Goal: Information Seeking & Learning: Check status

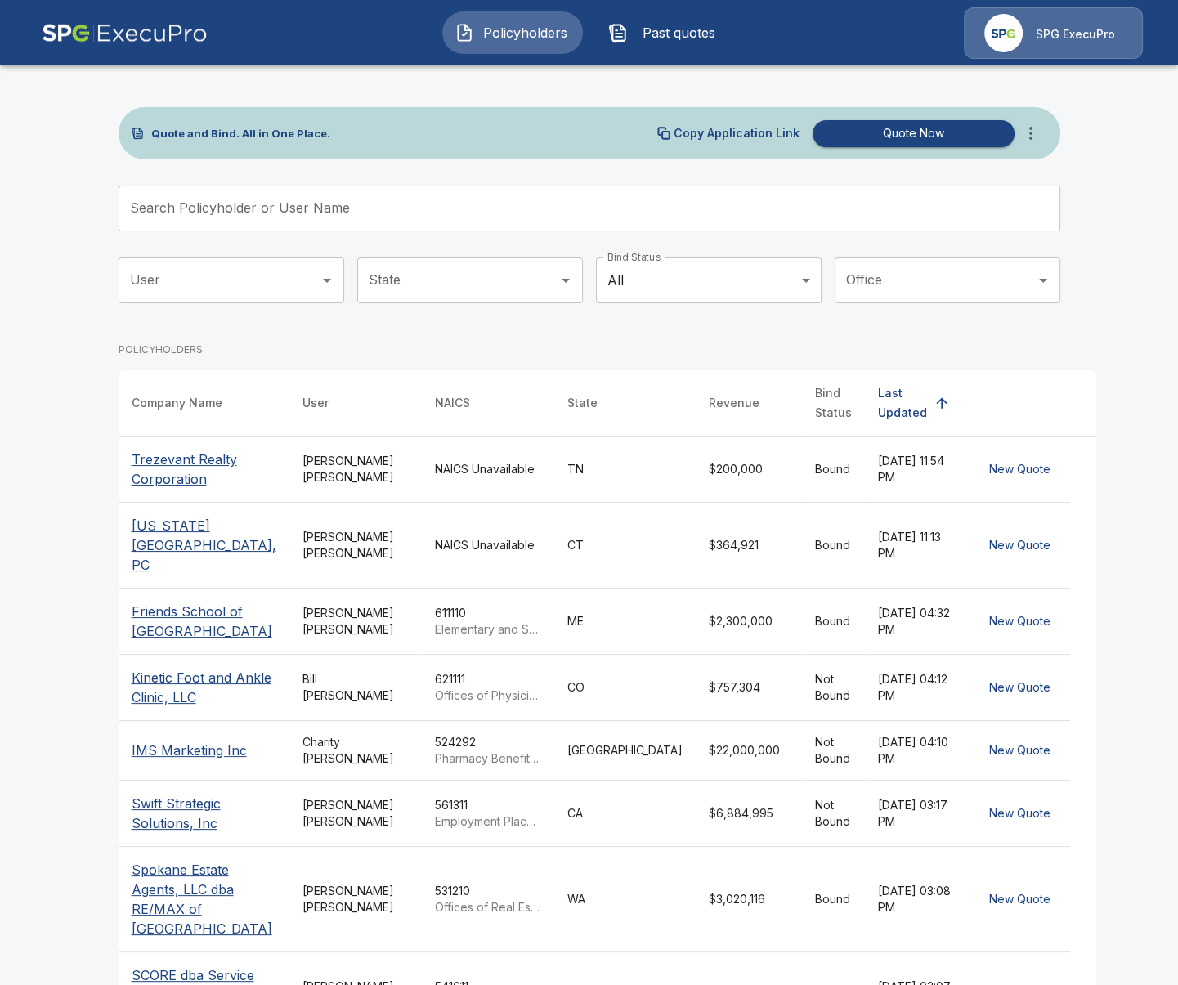
click at [344, 458] on div "[PERSON_NAME]" at bounding box center [356, 469] width 106 height 33
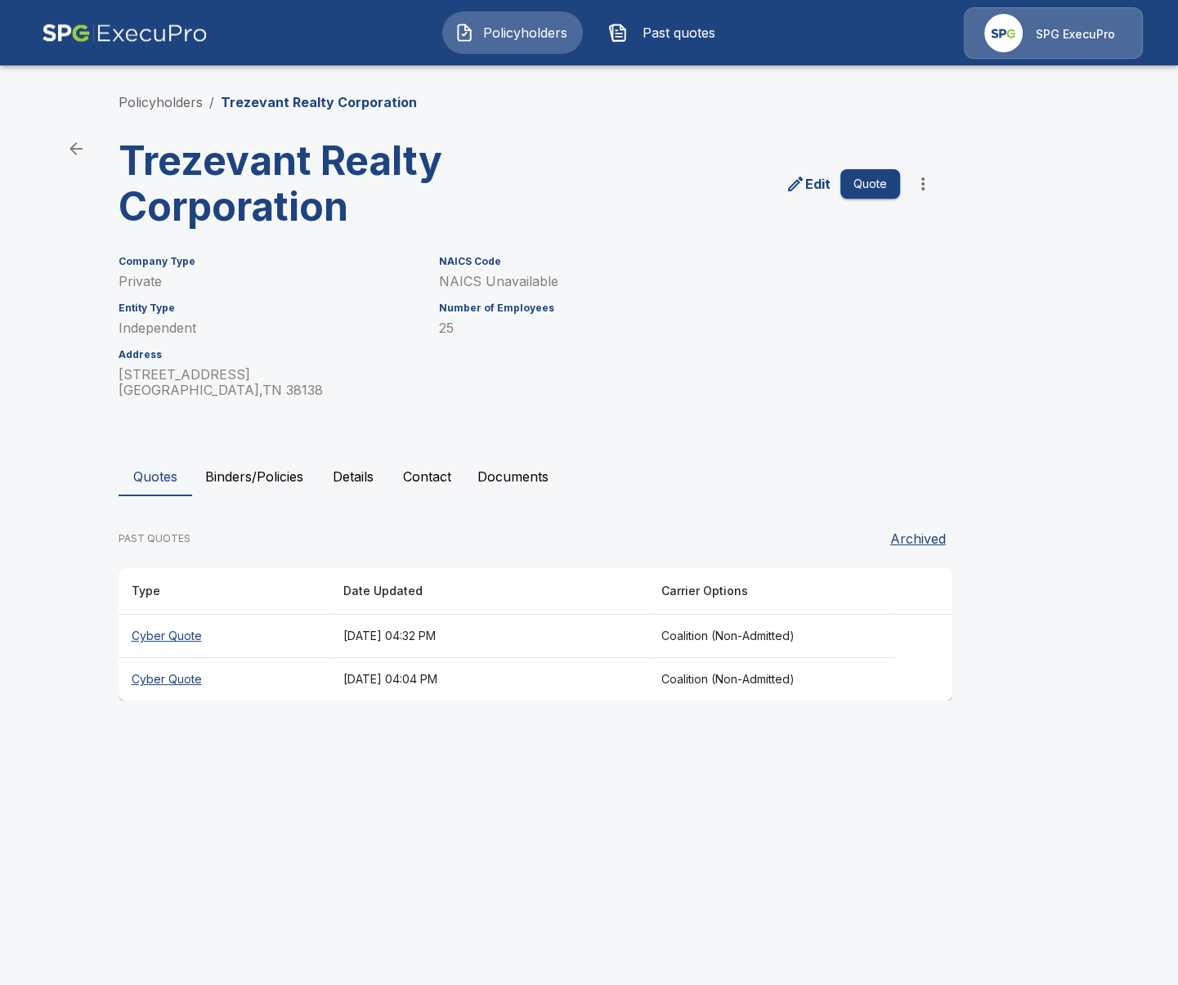
click at [412, 638] on th "September 1, 2025 at 04:32 PM" at bounding box center [489, 636] width 318 height 43
click at [391, 666] on th "July 10, 2025 at 04:04 PM" at bounding box center [489, 679] width 318 height 43
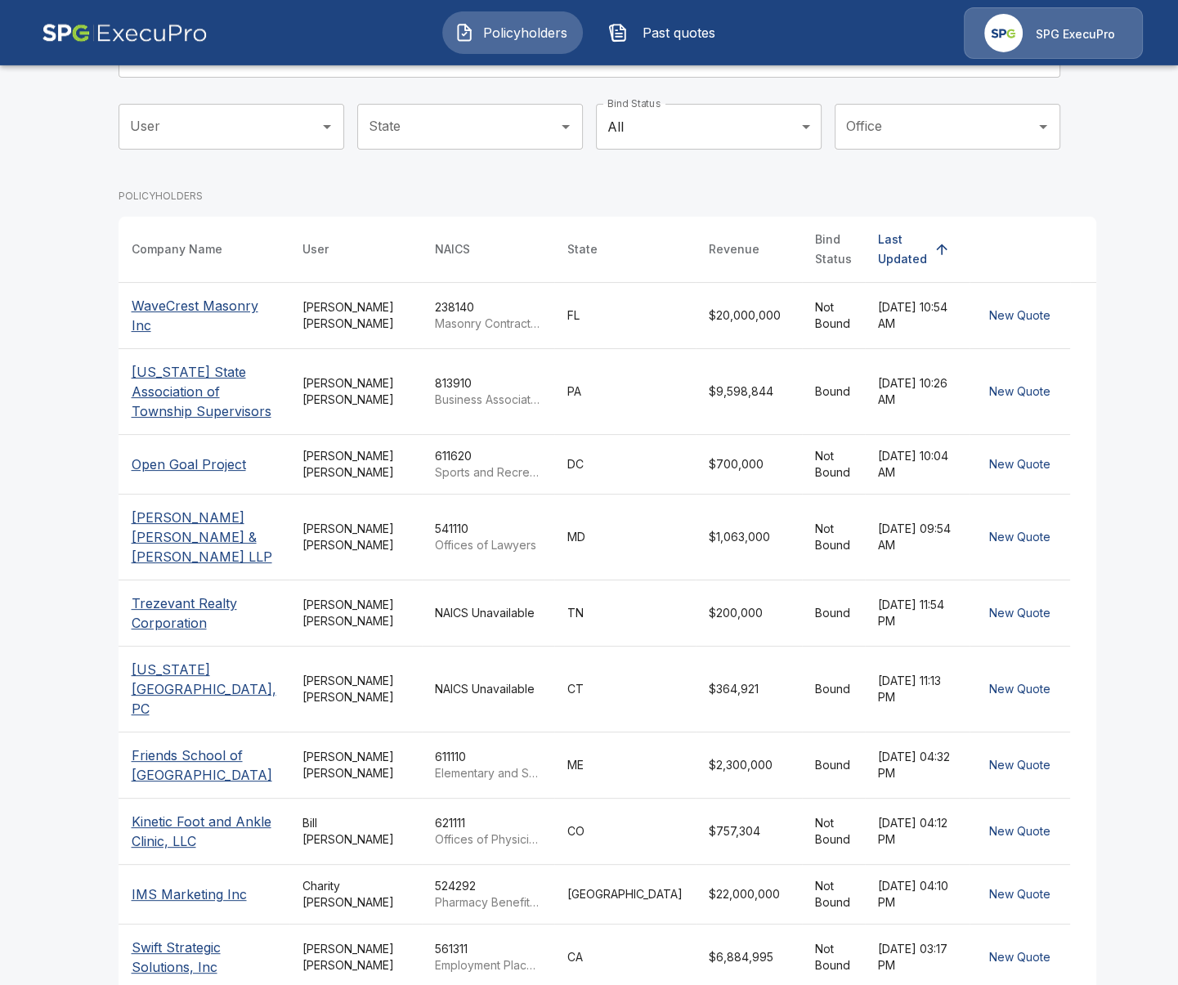
scroll to position [219, 0]
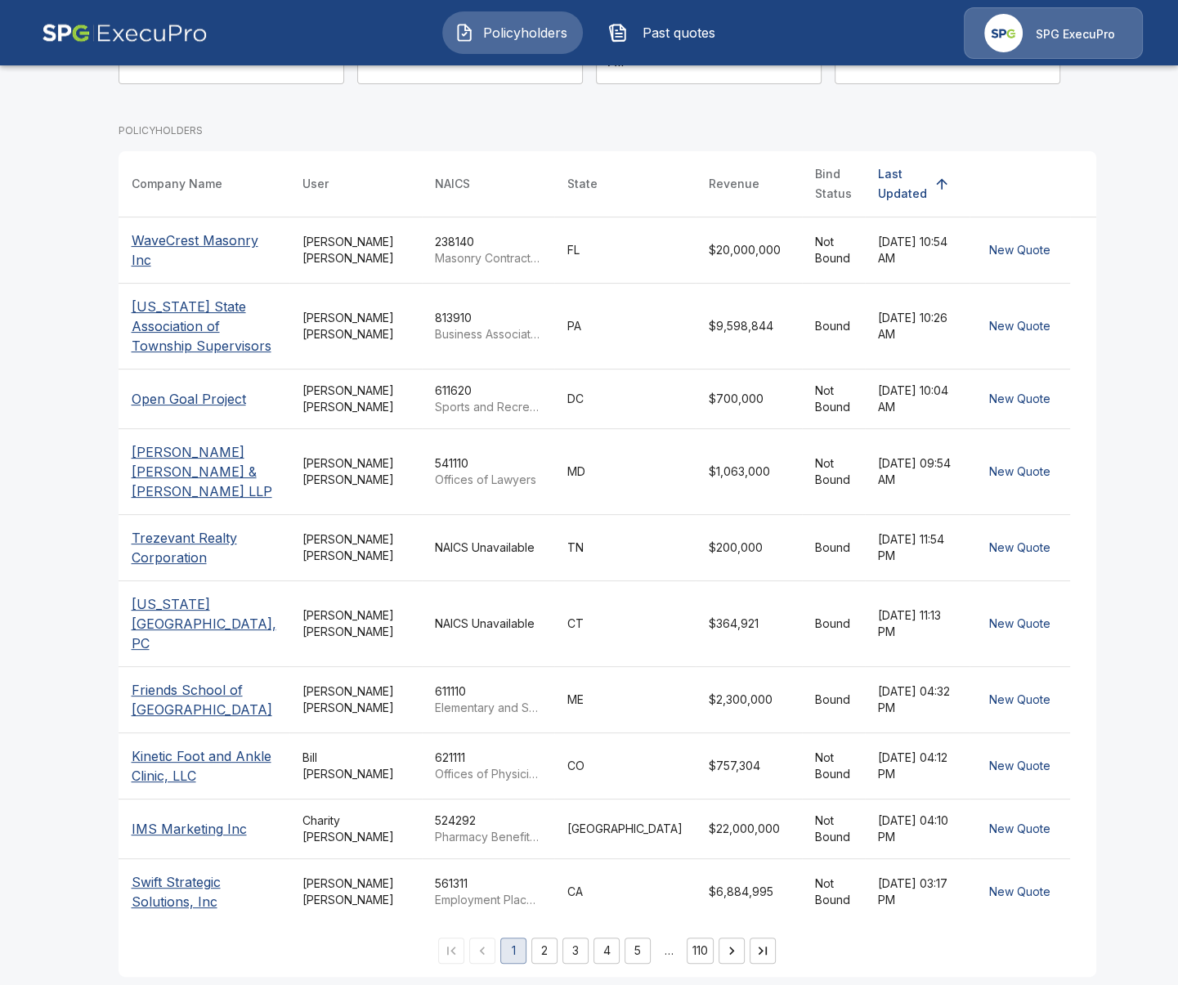
click at [497, 627] on td "NAICS Unavailable" at bounding box center [488, 624] width 132 height 86
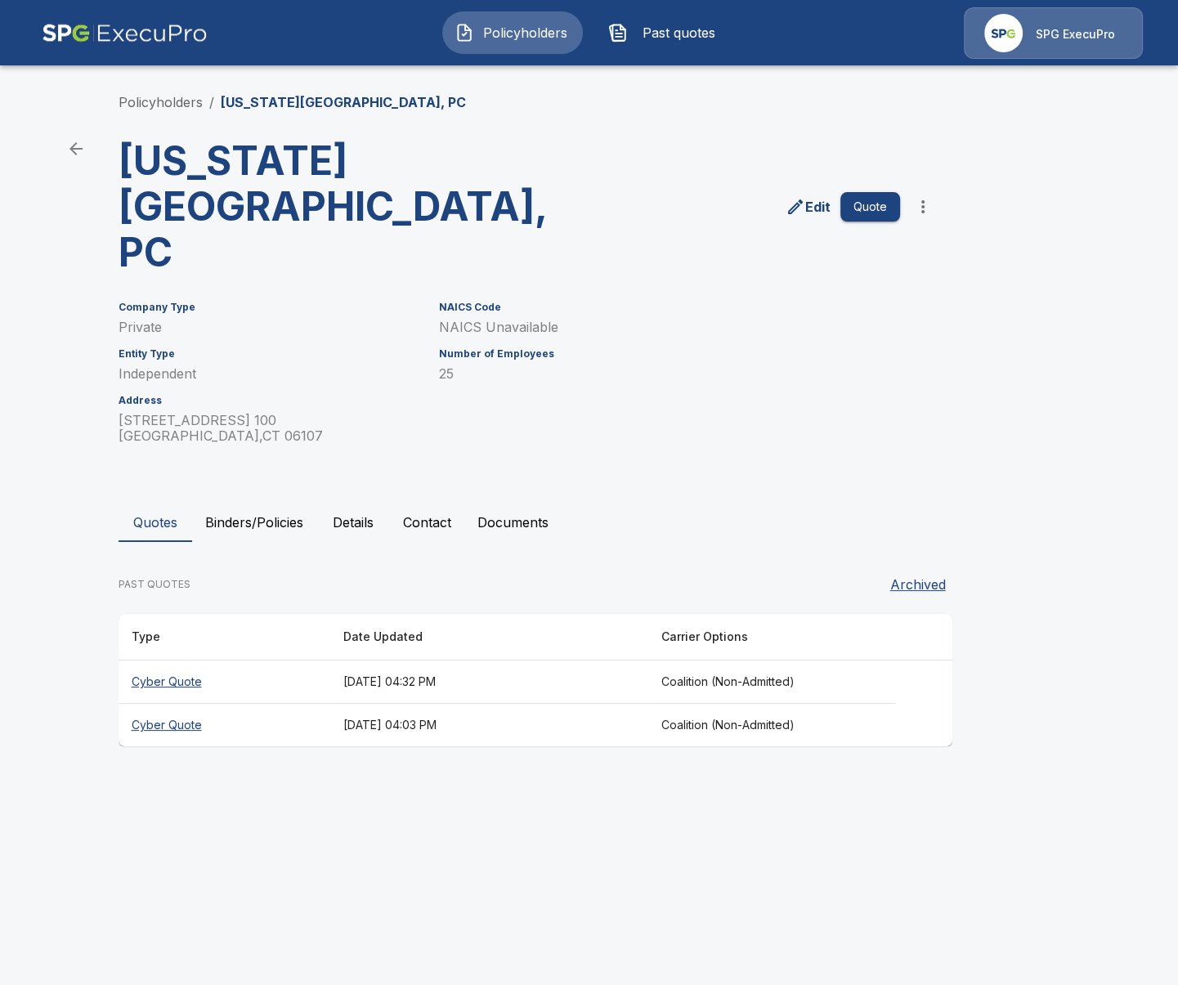
click at [475, 704] on th "July 10, 2025 at 04:03 PM" at bounding box center [489, 725] width 318 height 43
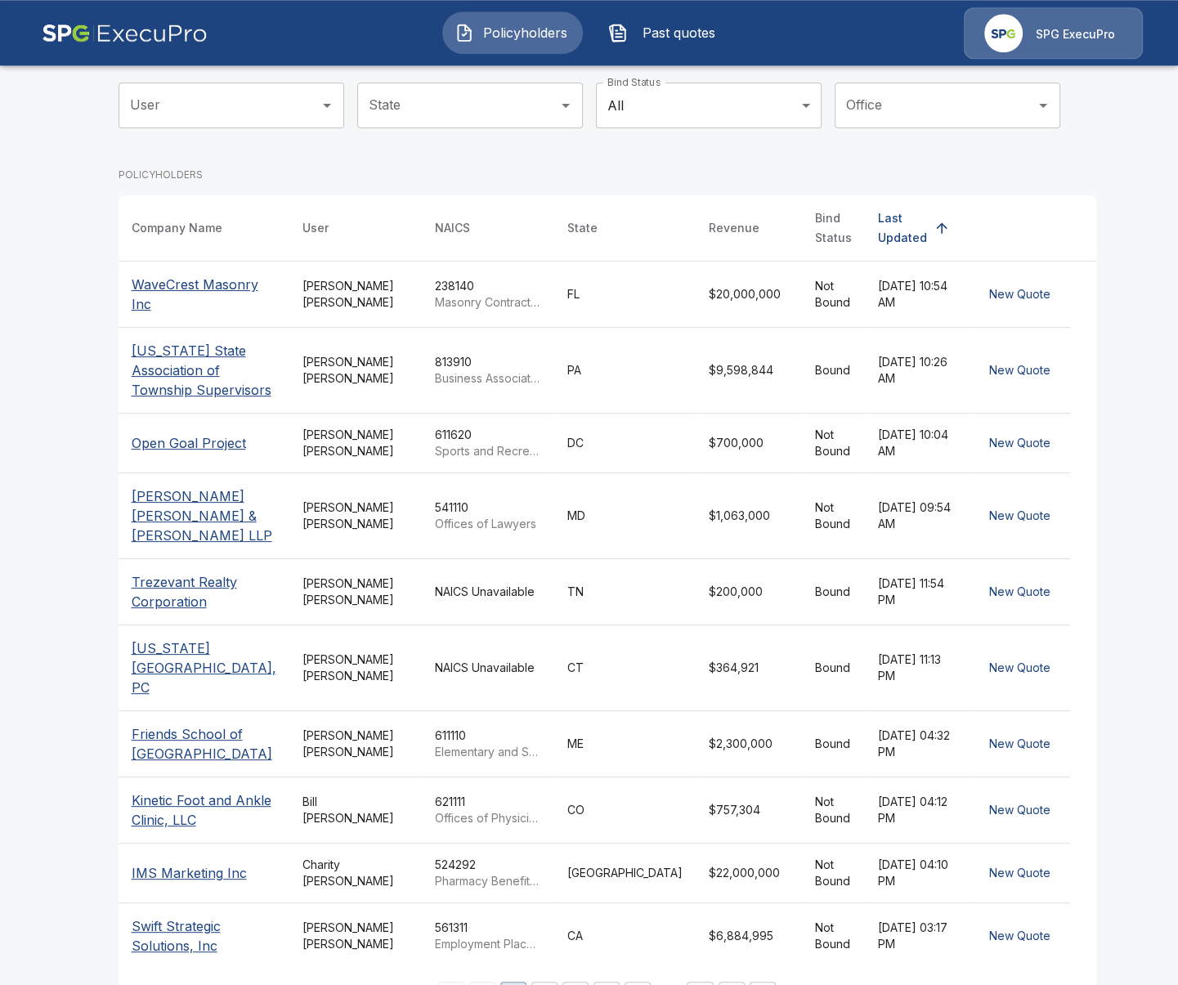
scroll to position [219, 0]
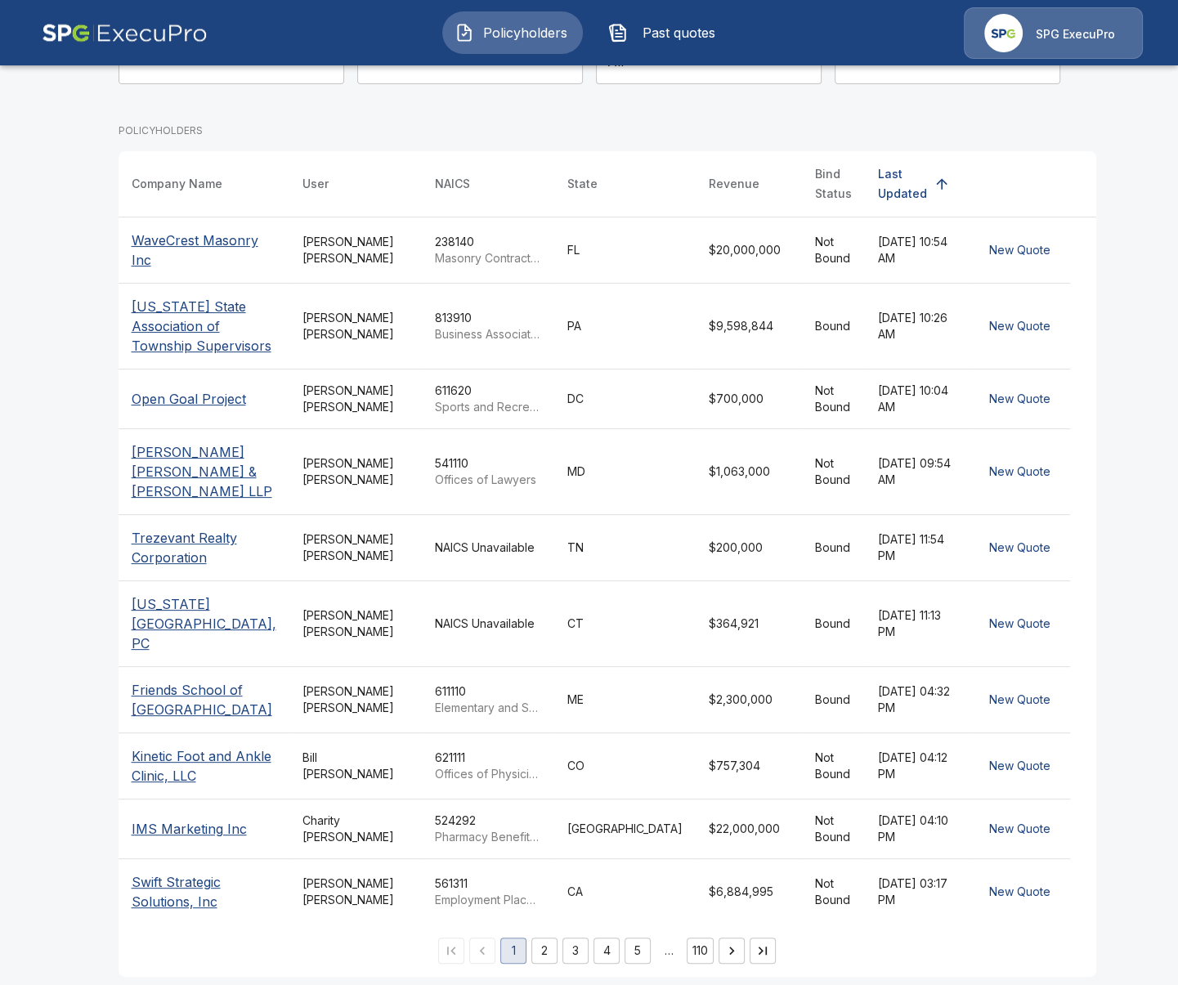
click at [563, 947] on button "3" at bounding box center [576, 951] width 26 height 26
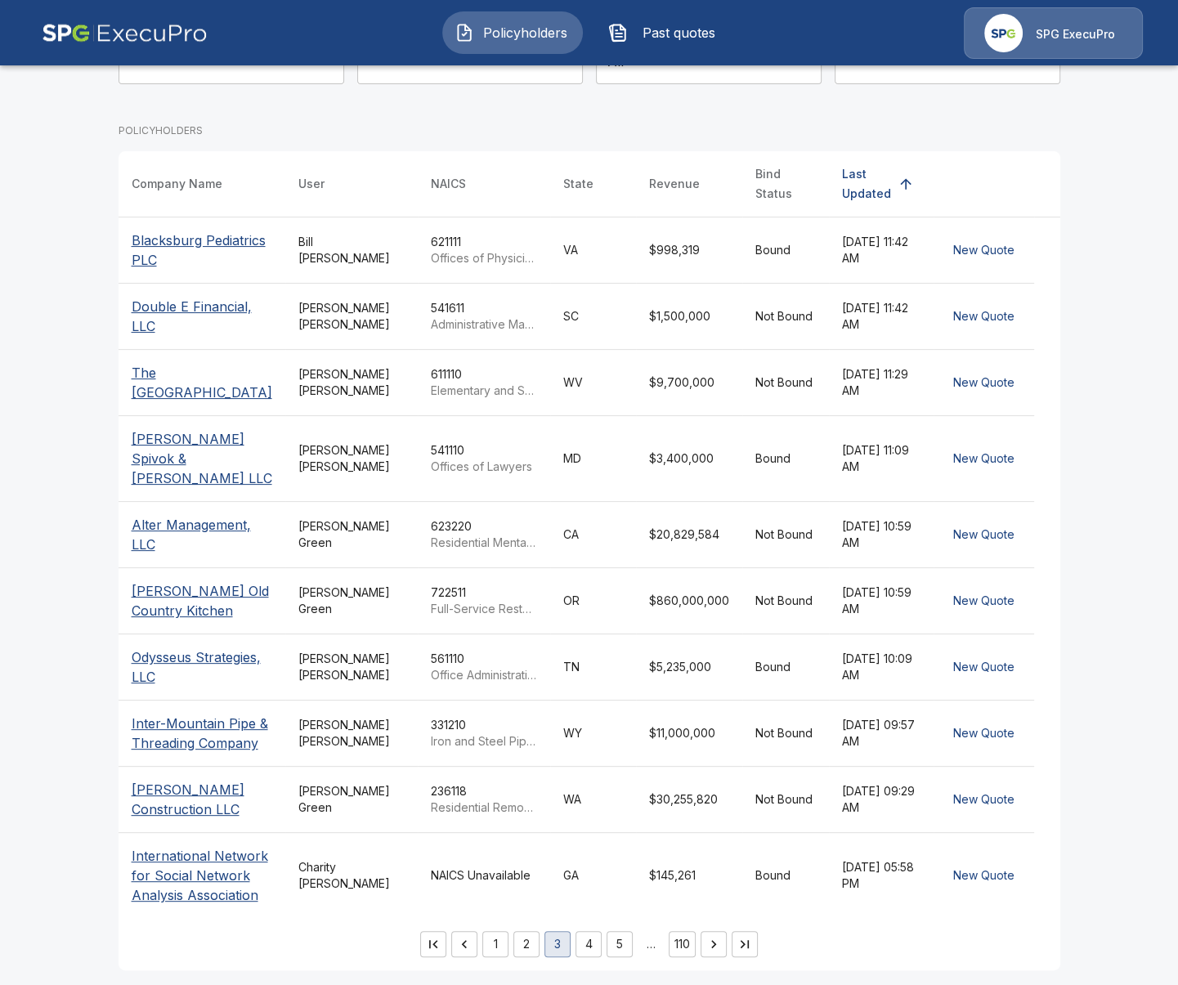
click at [470, 872] on td "NAICS Unavailable" at bounding box center [484, 876] width 132 height 86
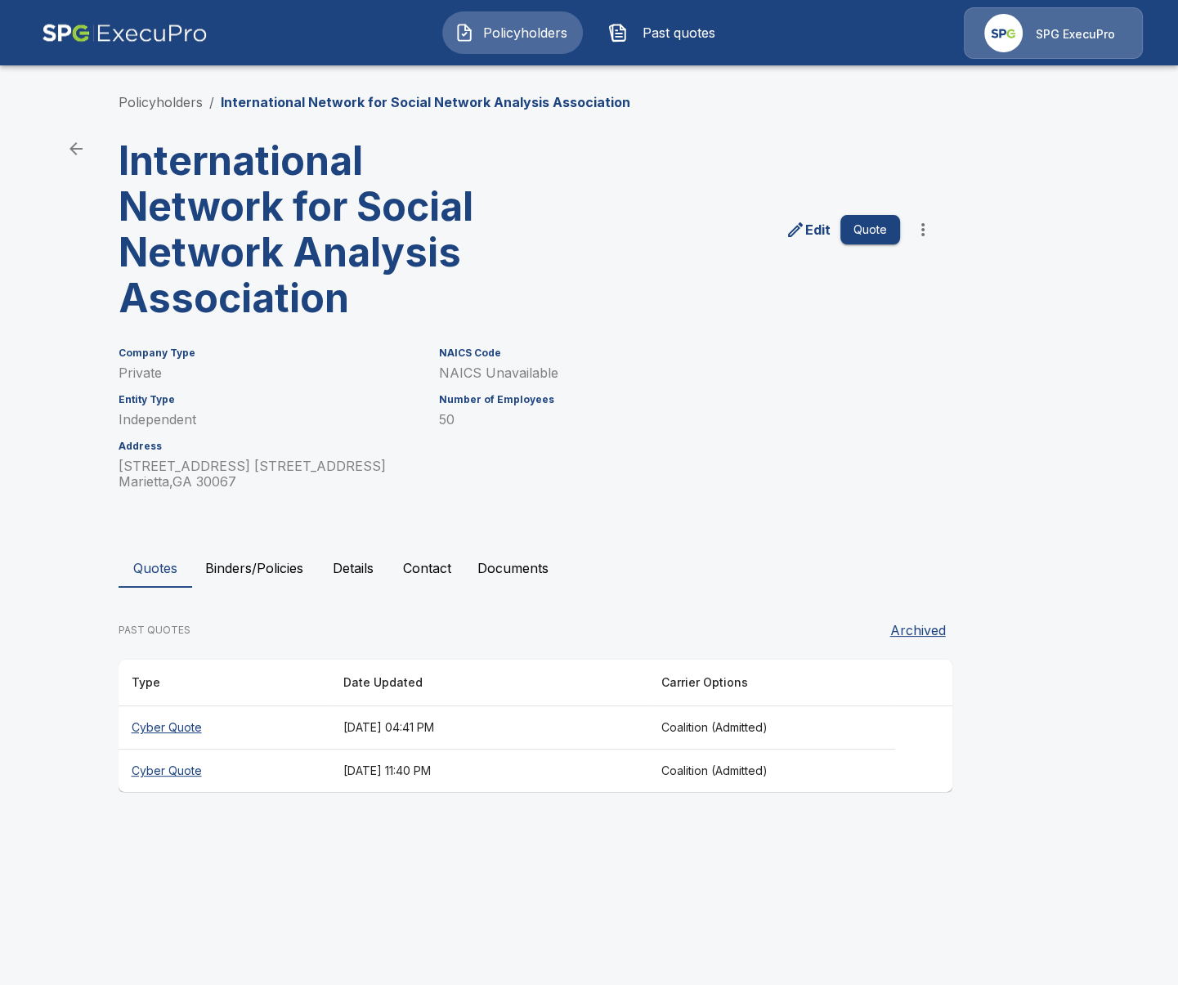
click at [500, 775] on th "July 12, 2025 at 11:40 PM" at bounding box center [489, 771] width 318 height 43
click at [250, 563] on button "Binders/Policies" at bounding box center [254, 568] width 124 height 39
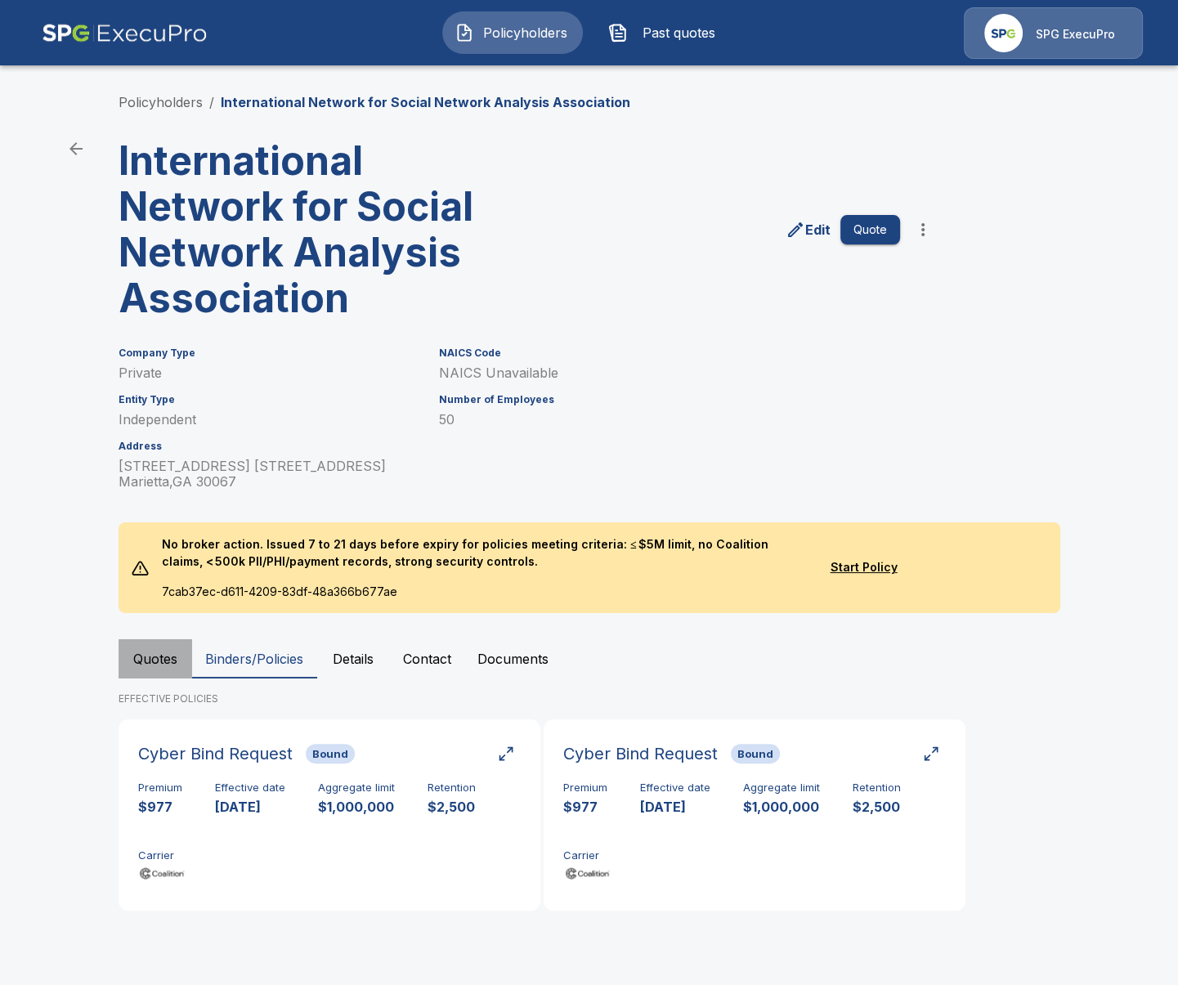
click at [159, 659] on button "Quotes" at bounding box center [156, 658] width 74 height 39
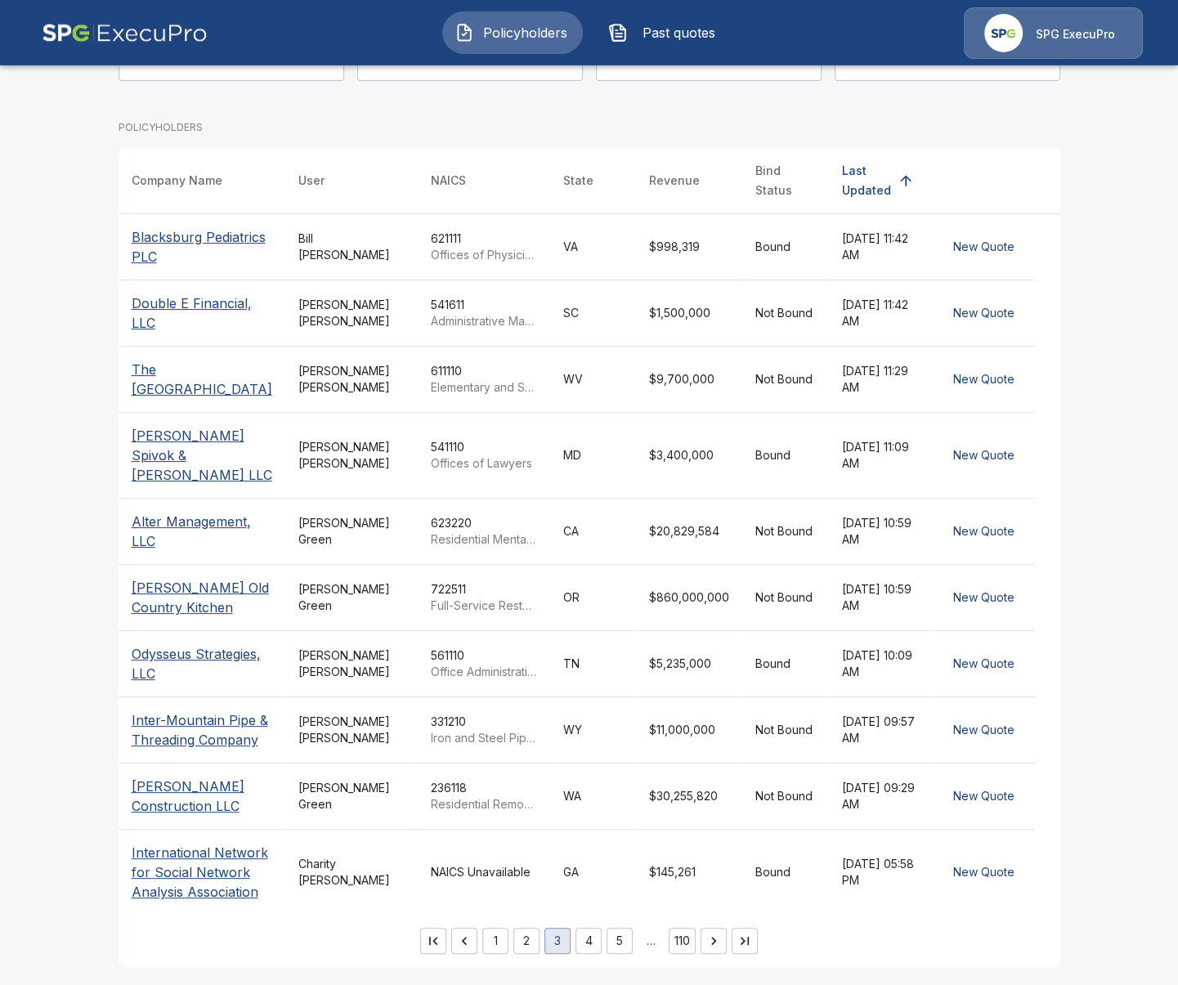
scroll to position [226, 0]
click at [617, 946] on button "5" at bounding box center [620, 939] width 26 height 26
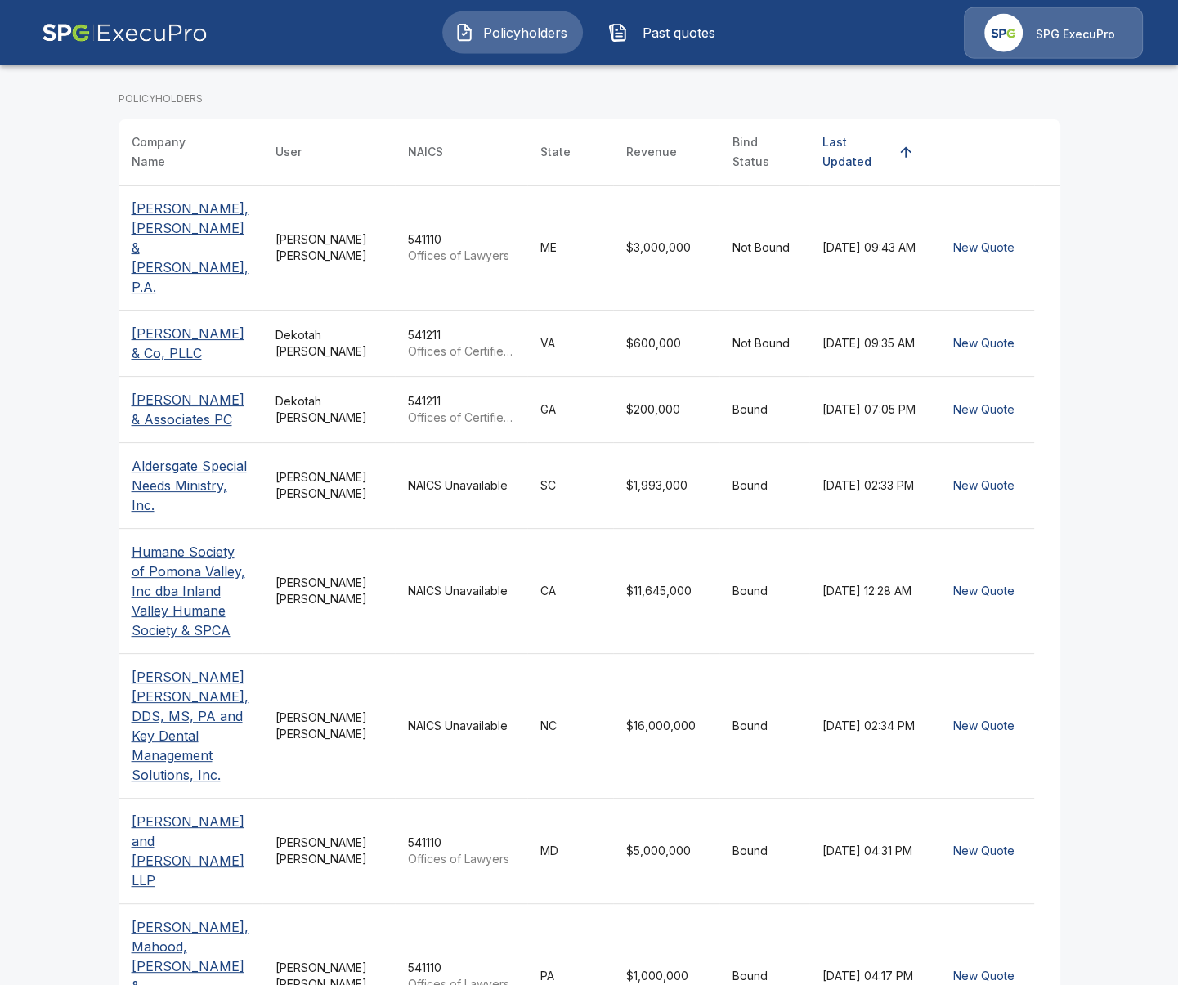
scroll to position [258, 0]
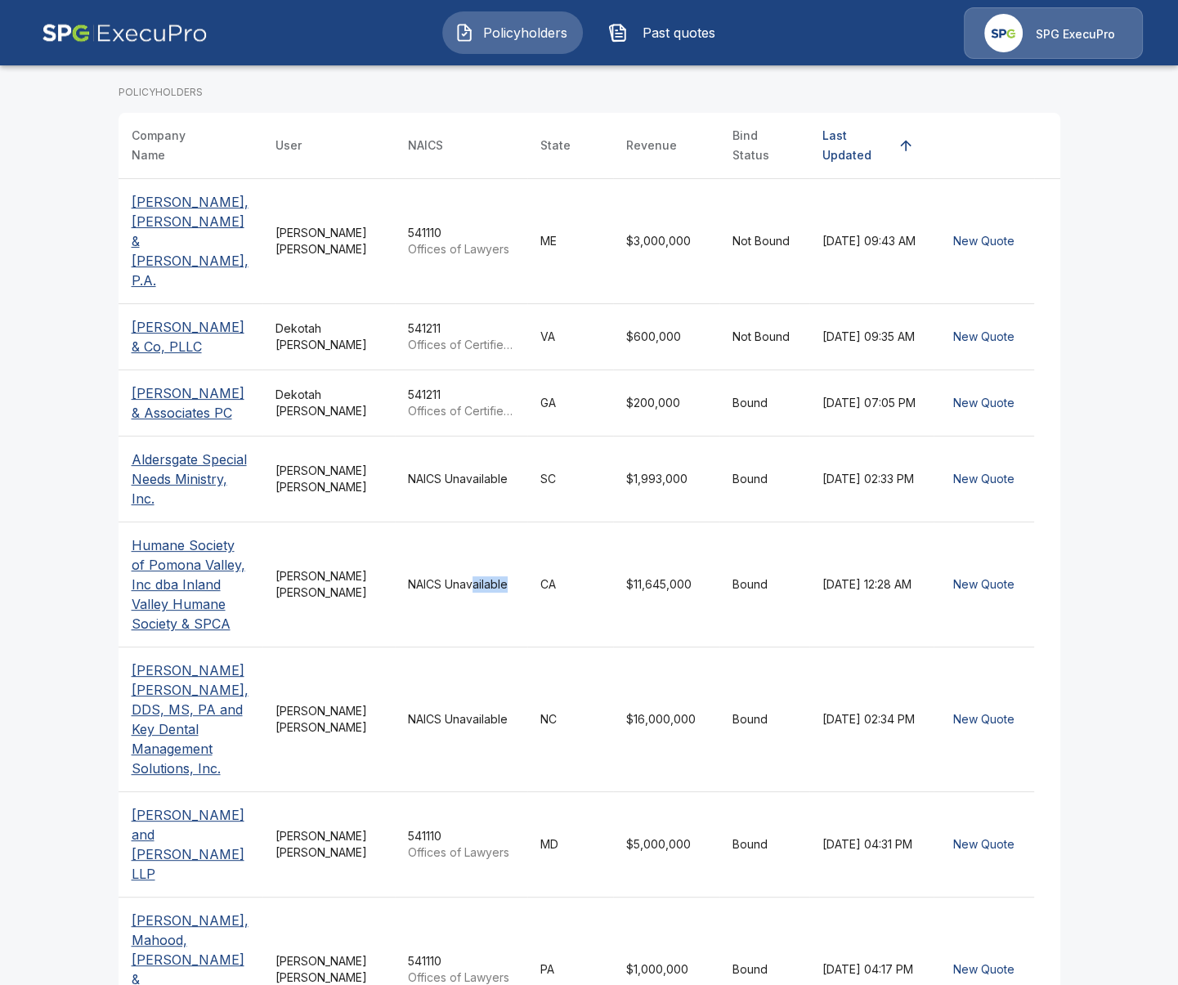
click at [474, 522] on td "NAICS Unavailable" at bounding box center [461, 584] width 132 height 125
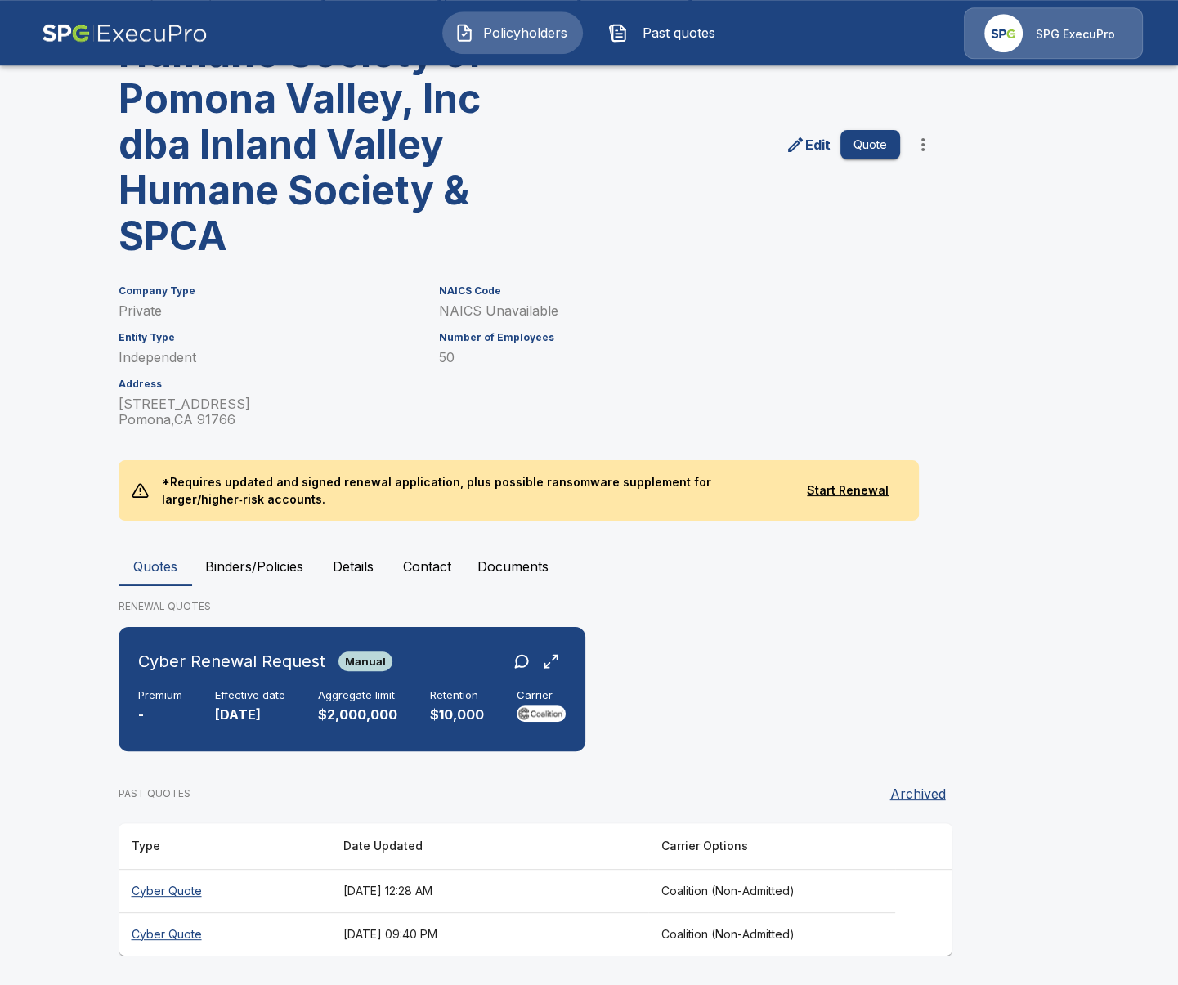
scroll to position [109, 0]
click at [448, 944] on th "September 1, 2025 at 09:40 PM" at bounding box center [489, 933] width 318 height 43
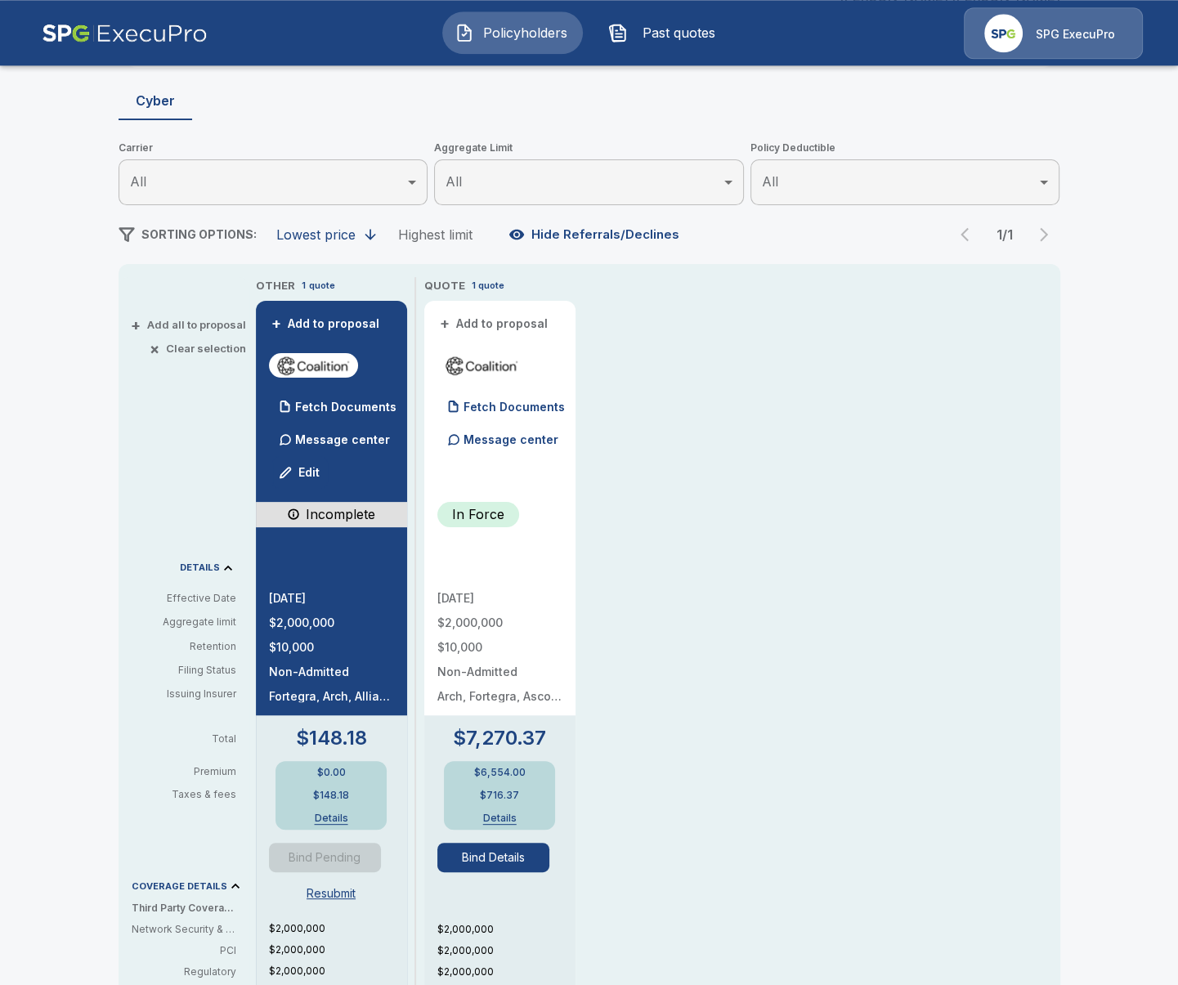
scroll to position [188, 0]
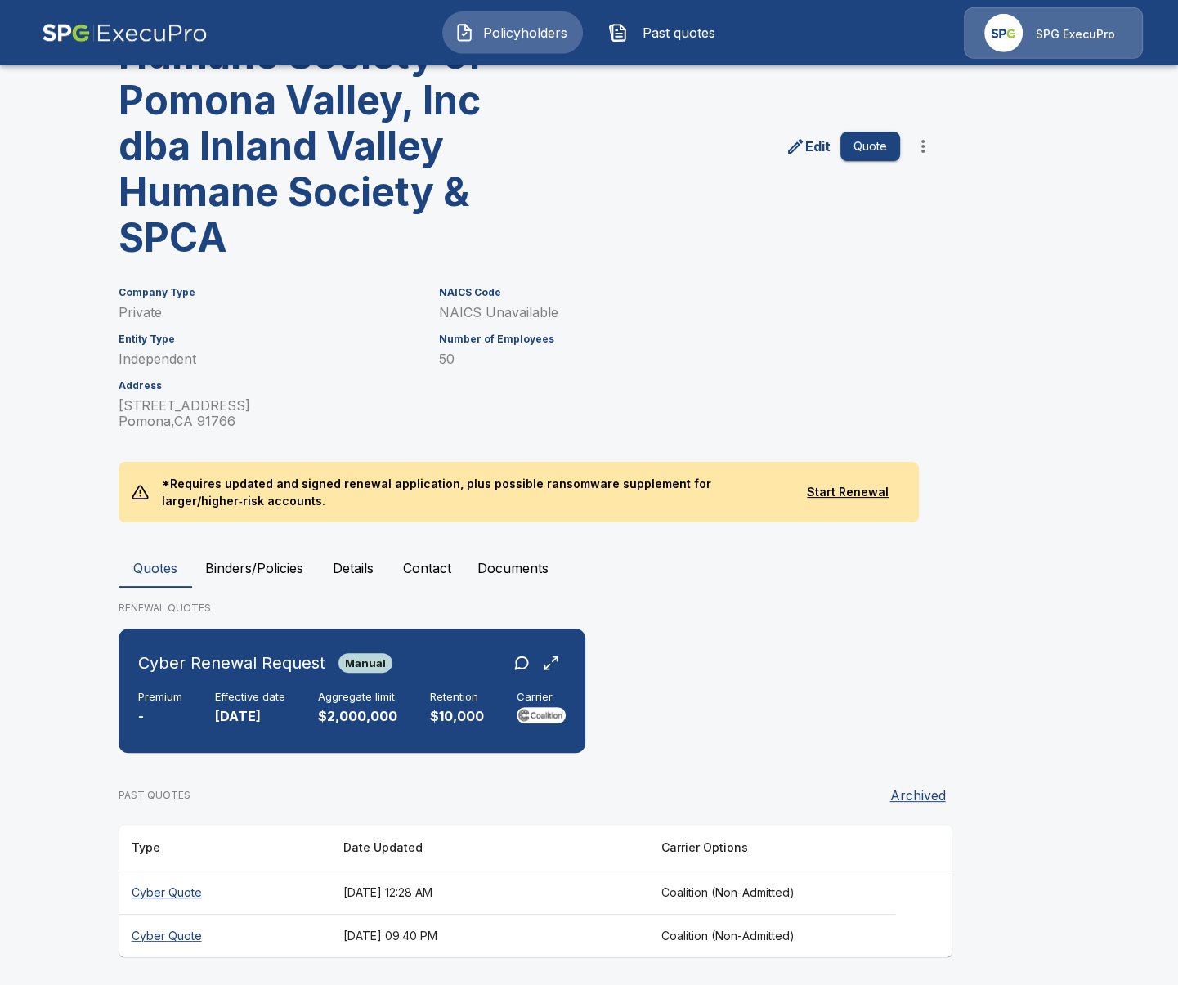
scroll to position [109, 0]
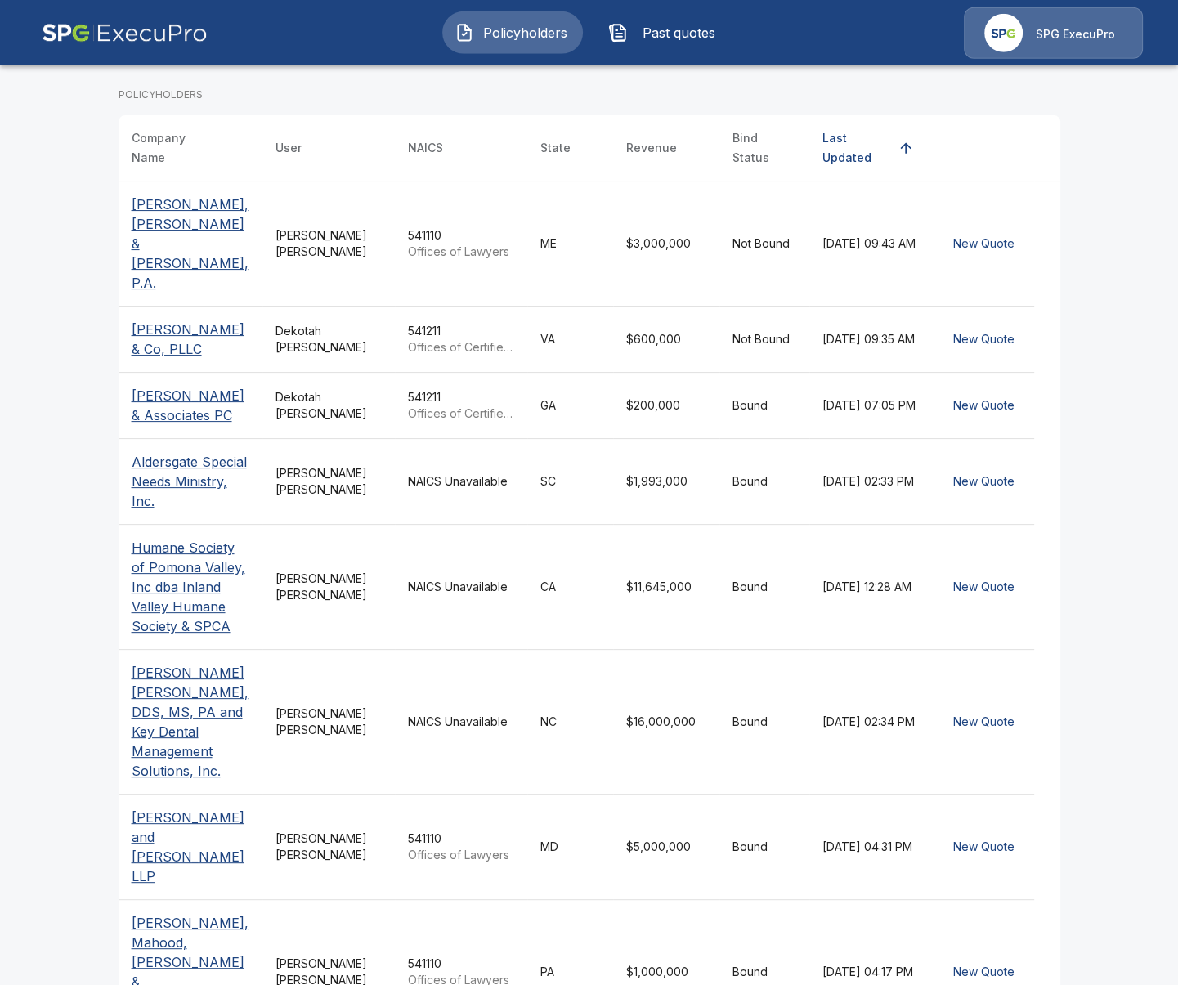
scroll to position [258, 0]
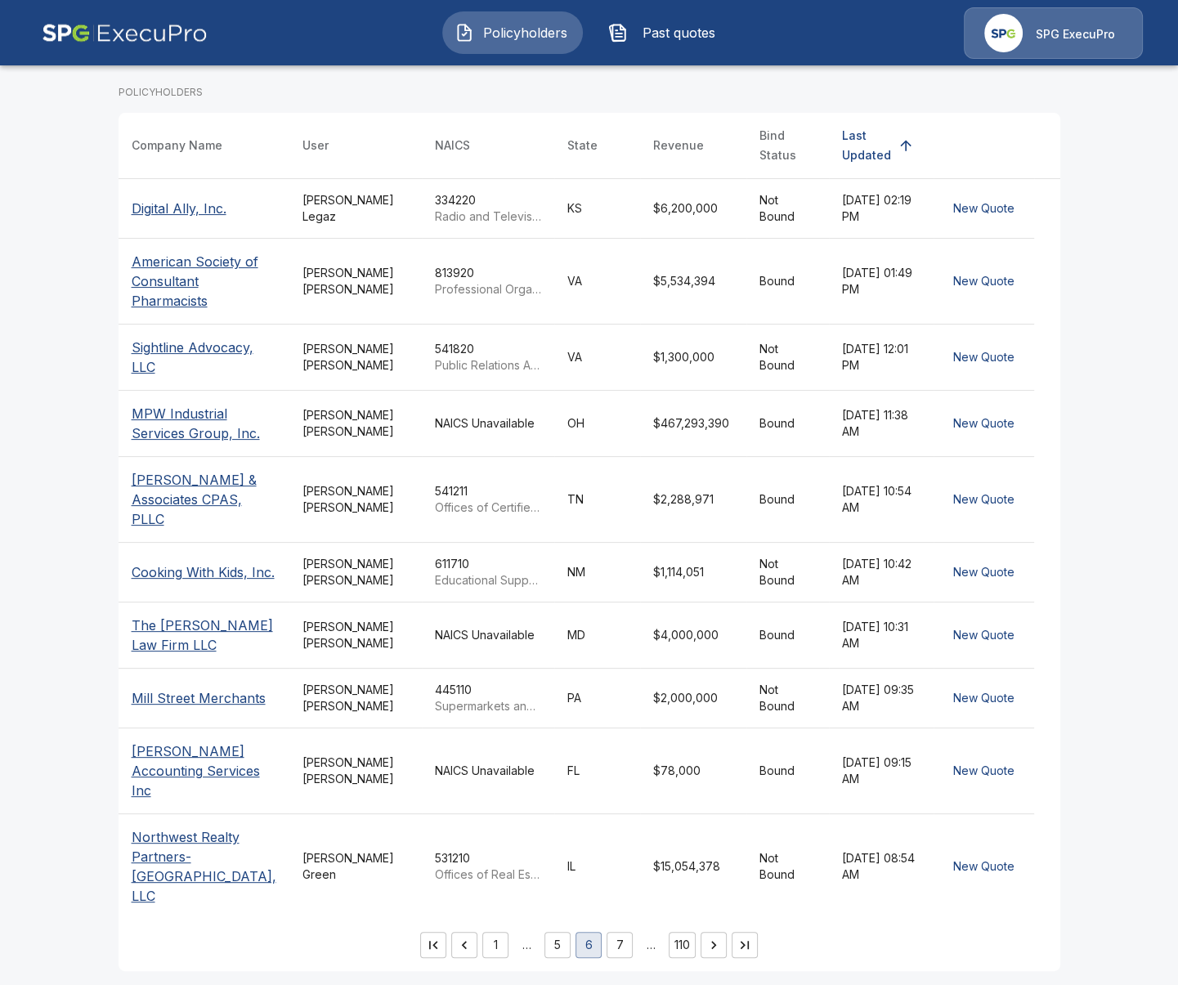
click at [574, 803] on td "FL" at bounding box center [597, 772] width 86 height 86
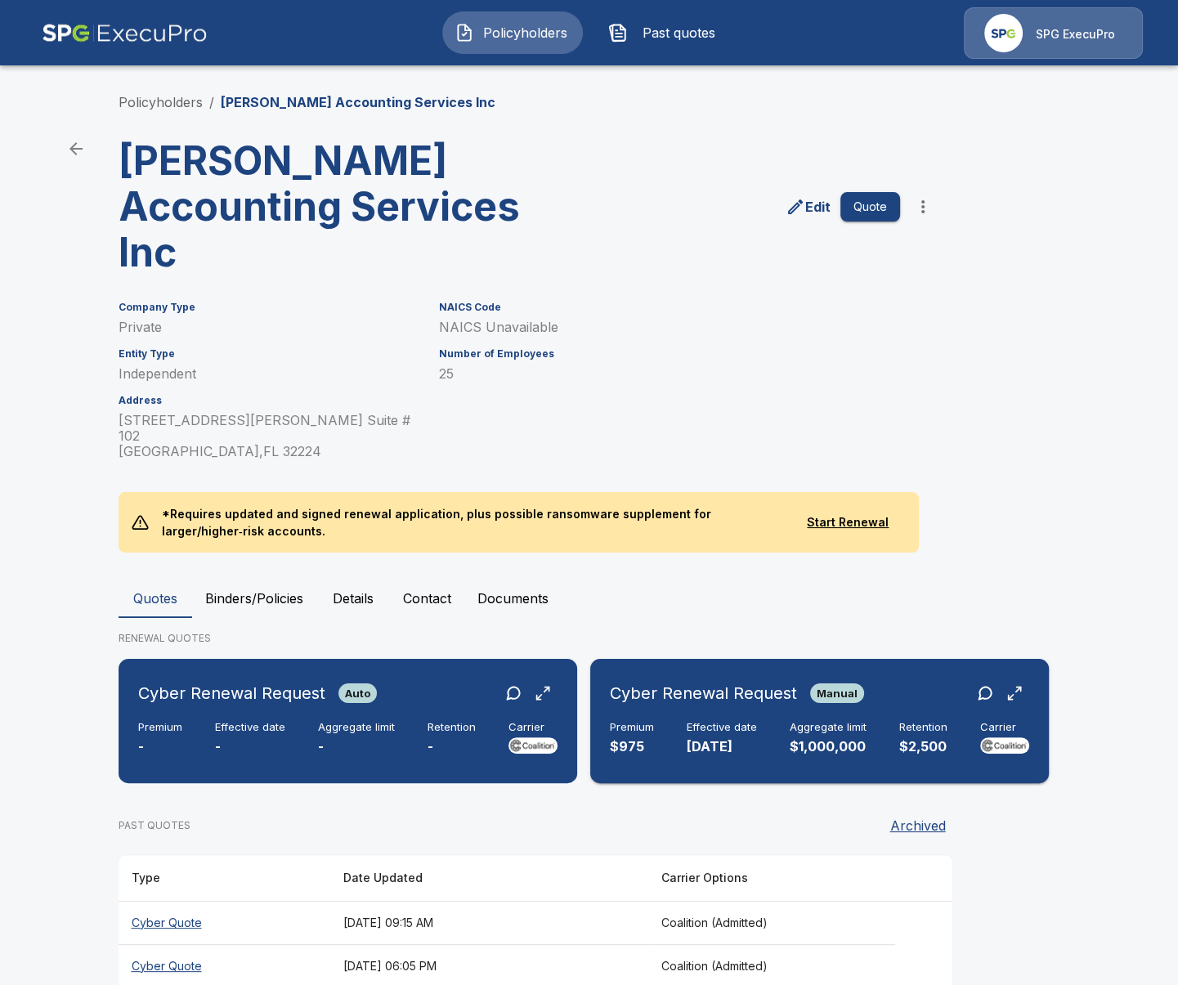
click at [639, 721] on h6 "Premium" at bounding box center [632, 727] width 44 height 13
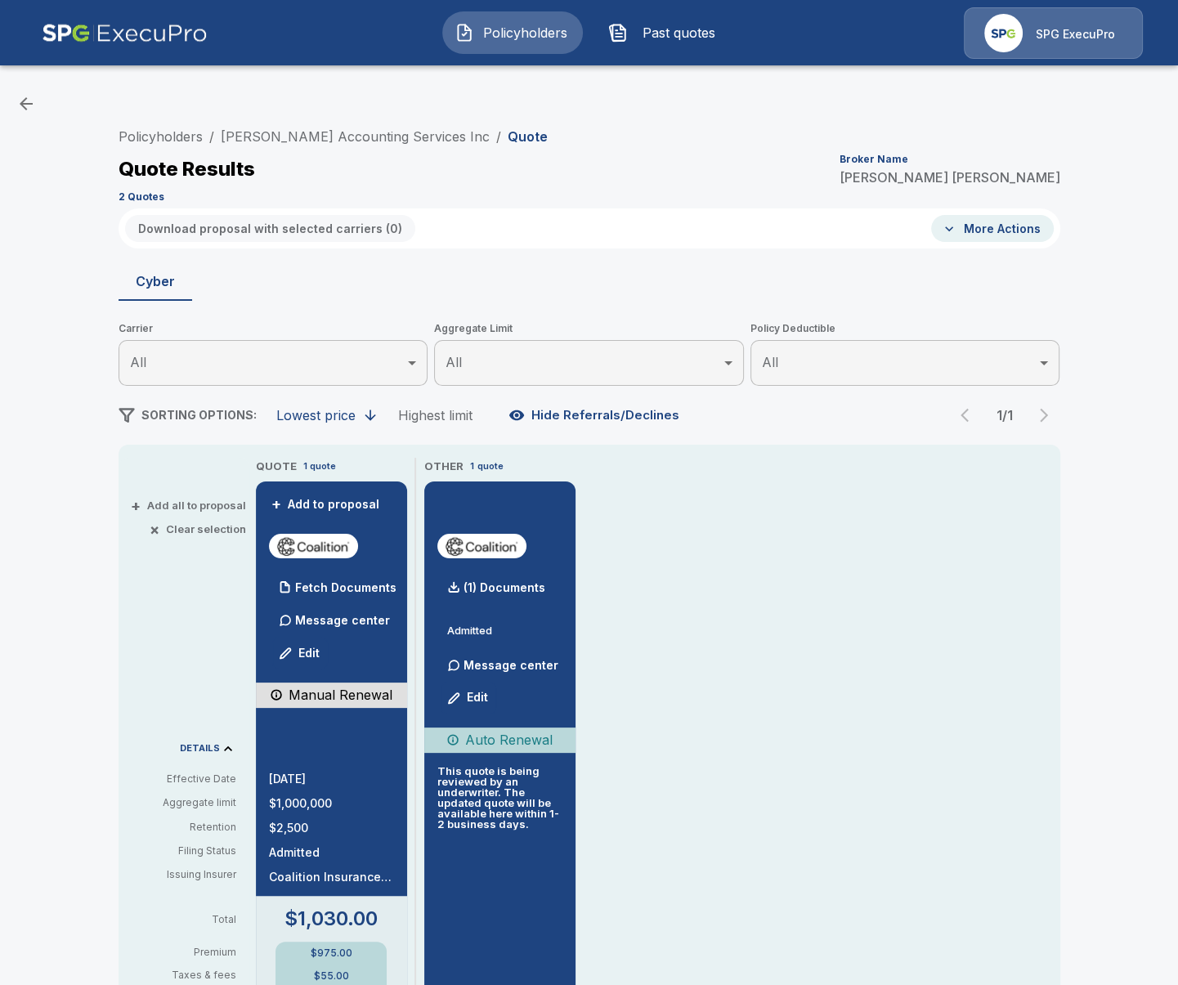
click at [76, 665] on div "Policyholders / Joseph A Livingston Accounting Services Inc / Quote Quote Resul…" at bounding box center [589, 894] width 1178 height 1632
click at [175, 137] on link "Policyholders" at bounding box center [161, 136] width 84 height 16
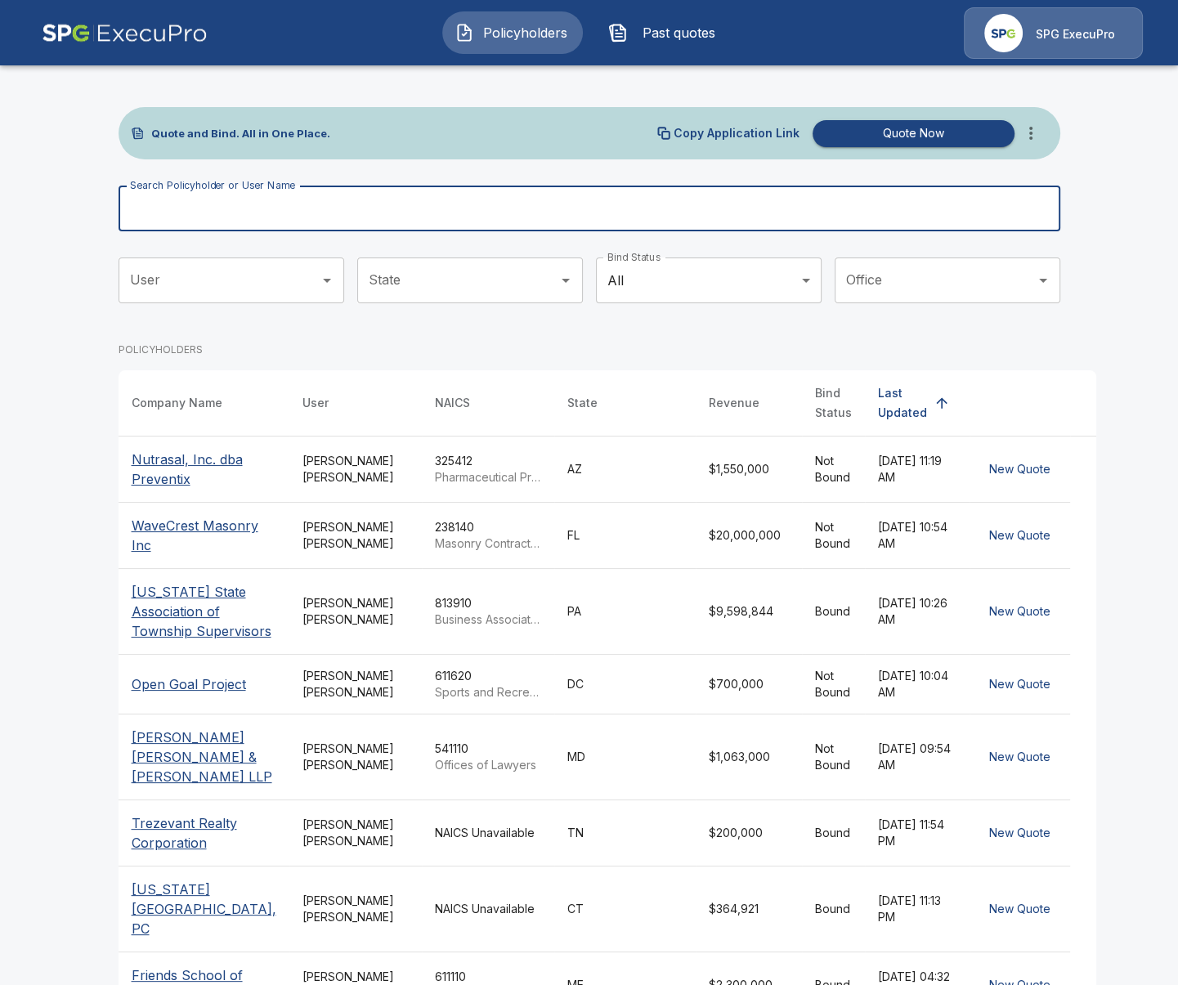
click at [182, 207] on input "Search Policyholder or User Name" at bounding box center [581, 209] width 924 height 46
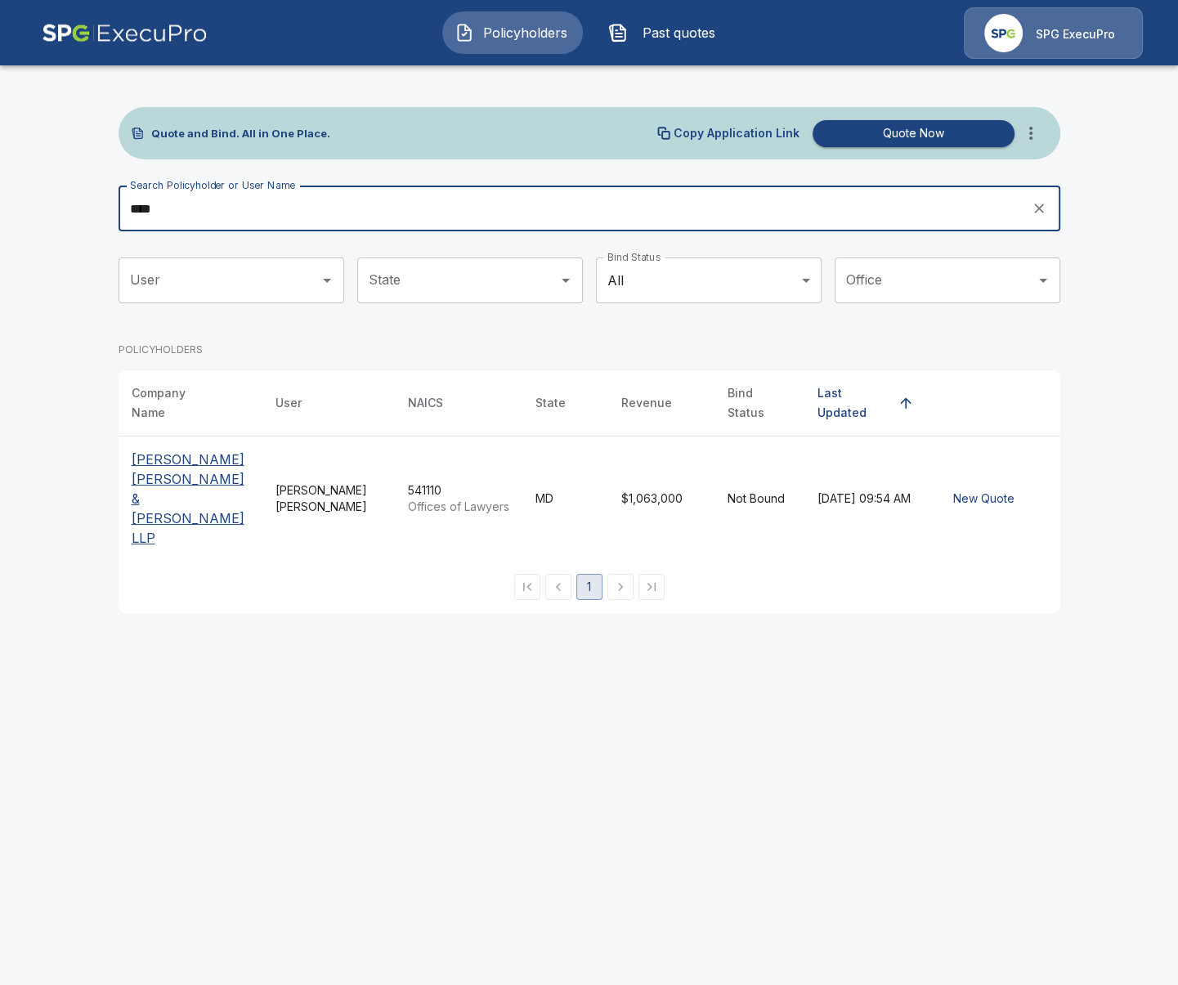
type input "****"
click at [163, 450] on p "[PERSON_NAME] [PERSON_NAME] & [PERSON_NAME] LLP" at bounding box center [191, 499] width 118 height 98
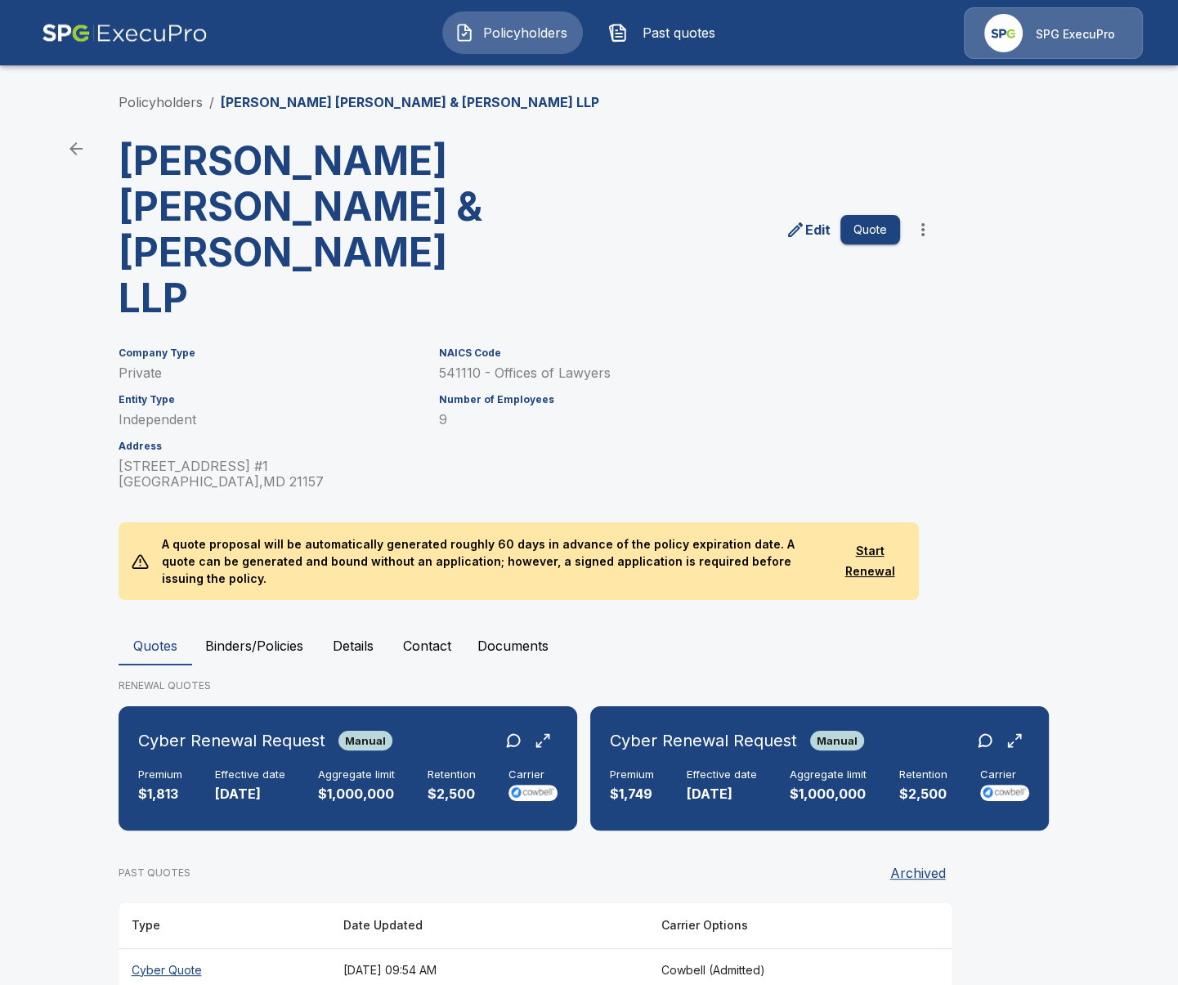
click at [90, 448] on main "Policyholders / [PERSON_NAME] [PERSON_NAME] & [PERSON_NAME] LLP [PERSON_NAME] […" at bounding box center [589, 555] width 1178 height 1110
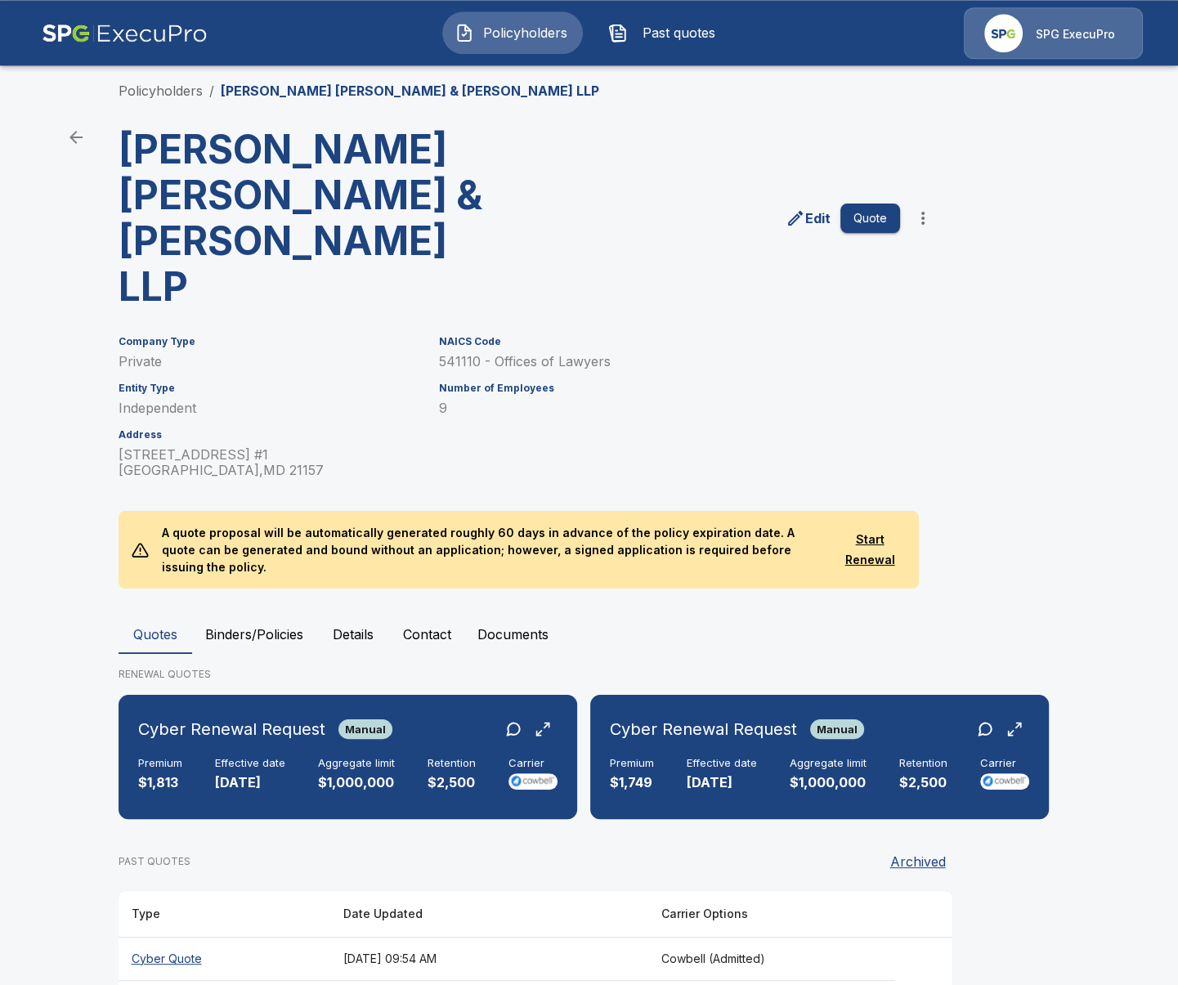
scroll to position [15, 0]
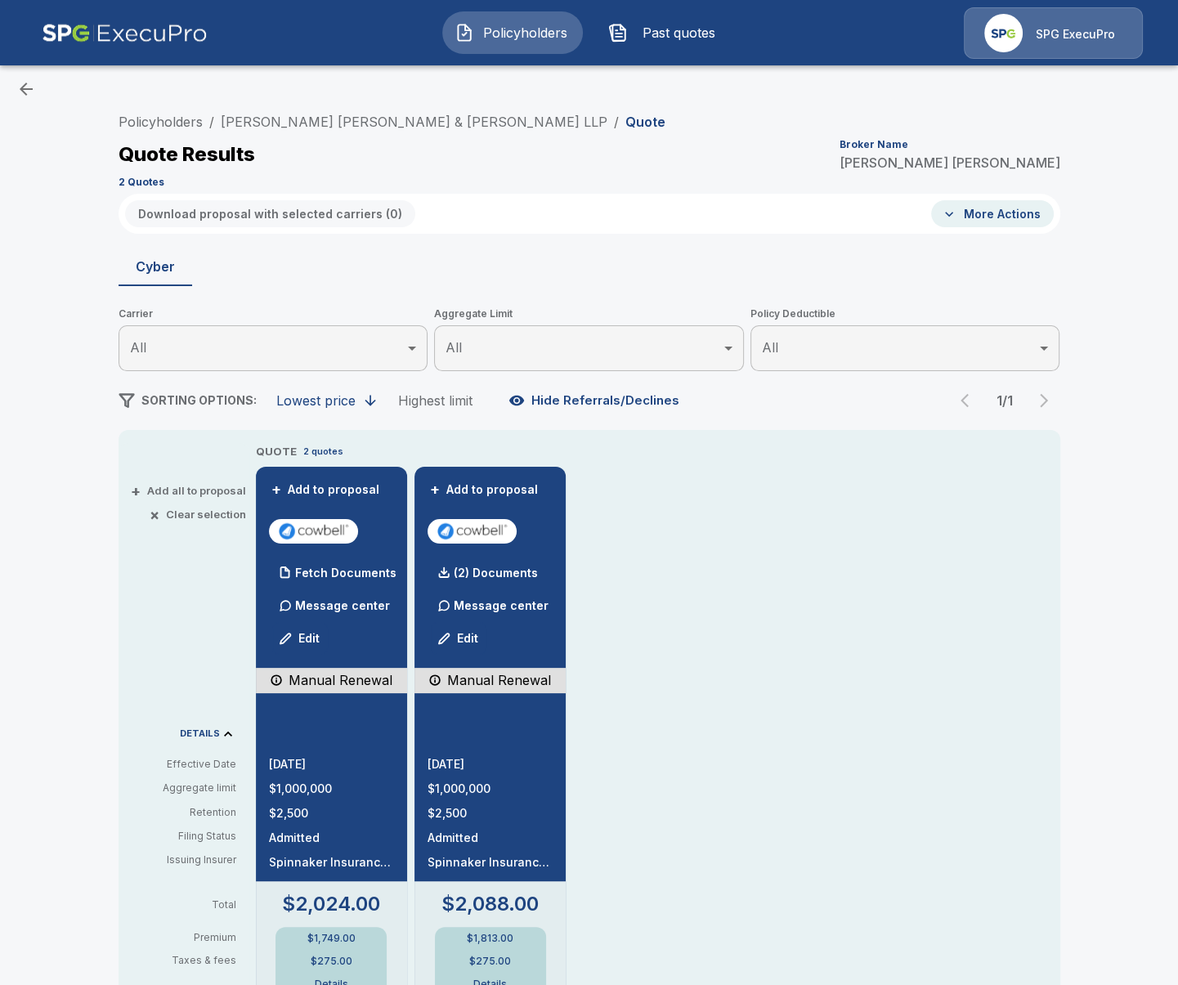
click at [81, 579] on div "Policyholders / Dulany Leahy Curtis & Brophy LLP / Quote Quote Results Broker N…" at bounding box center [589, 879] width 1178 height 1632
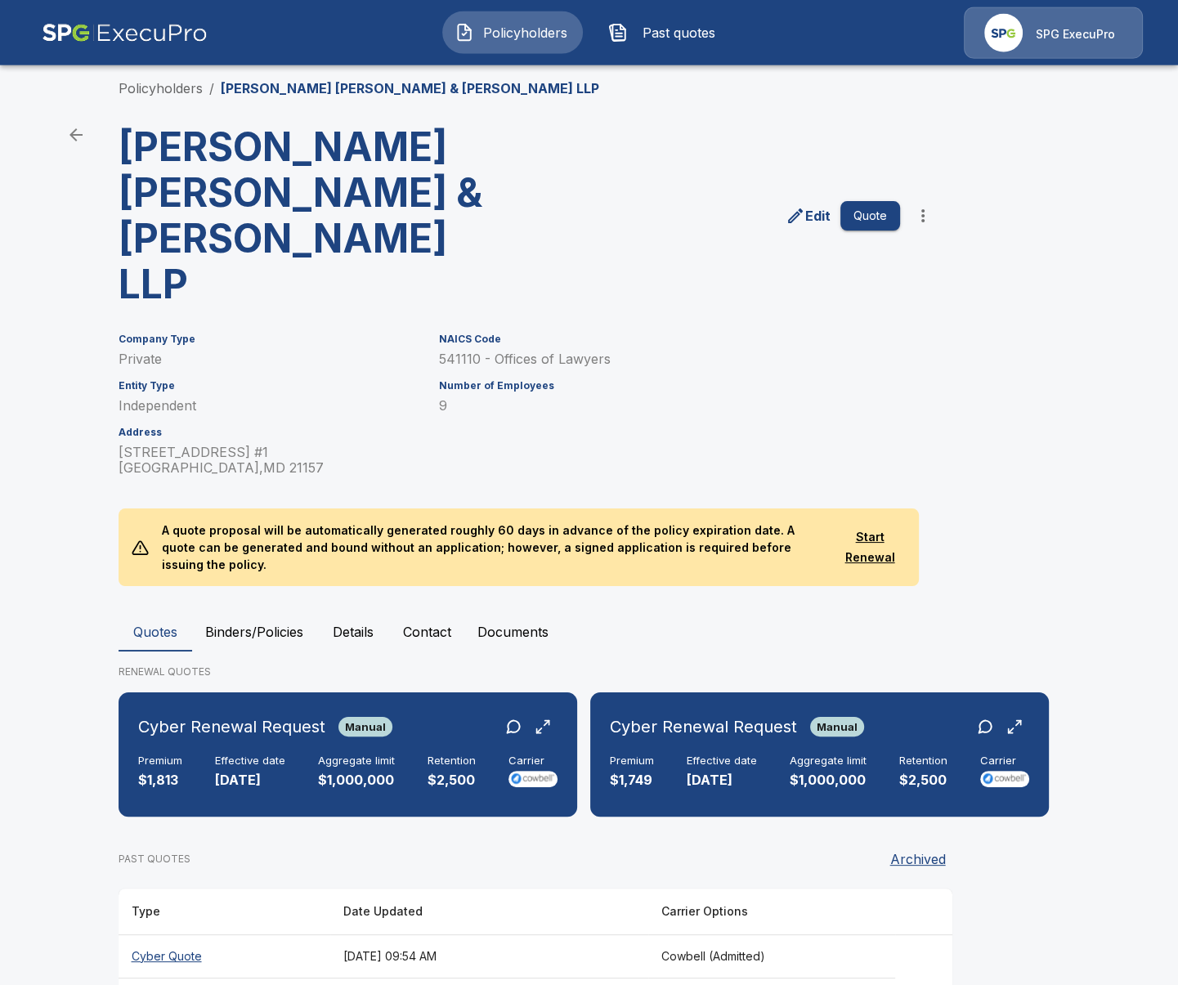
scroll to position [15, 0]
click at [601, 934] on th "[DATE] 09:54 AM" at bounding box center [489, 955] width 318 height 43
click at [414, 977] on th "September 10, 2025 at 09:26 AM" at bounding box center [489, 998] width 318 height 43
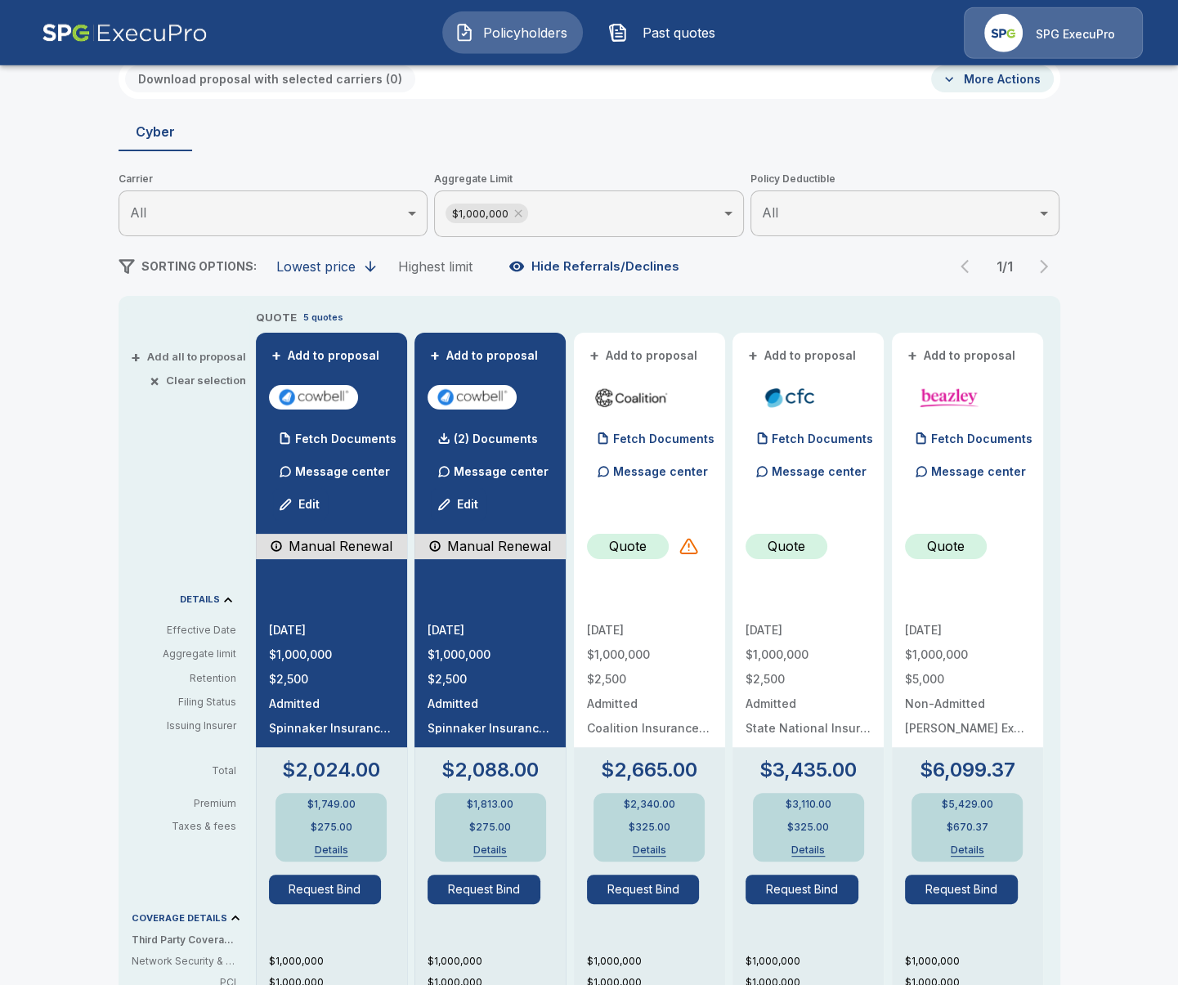
scroll to position [285, 0]
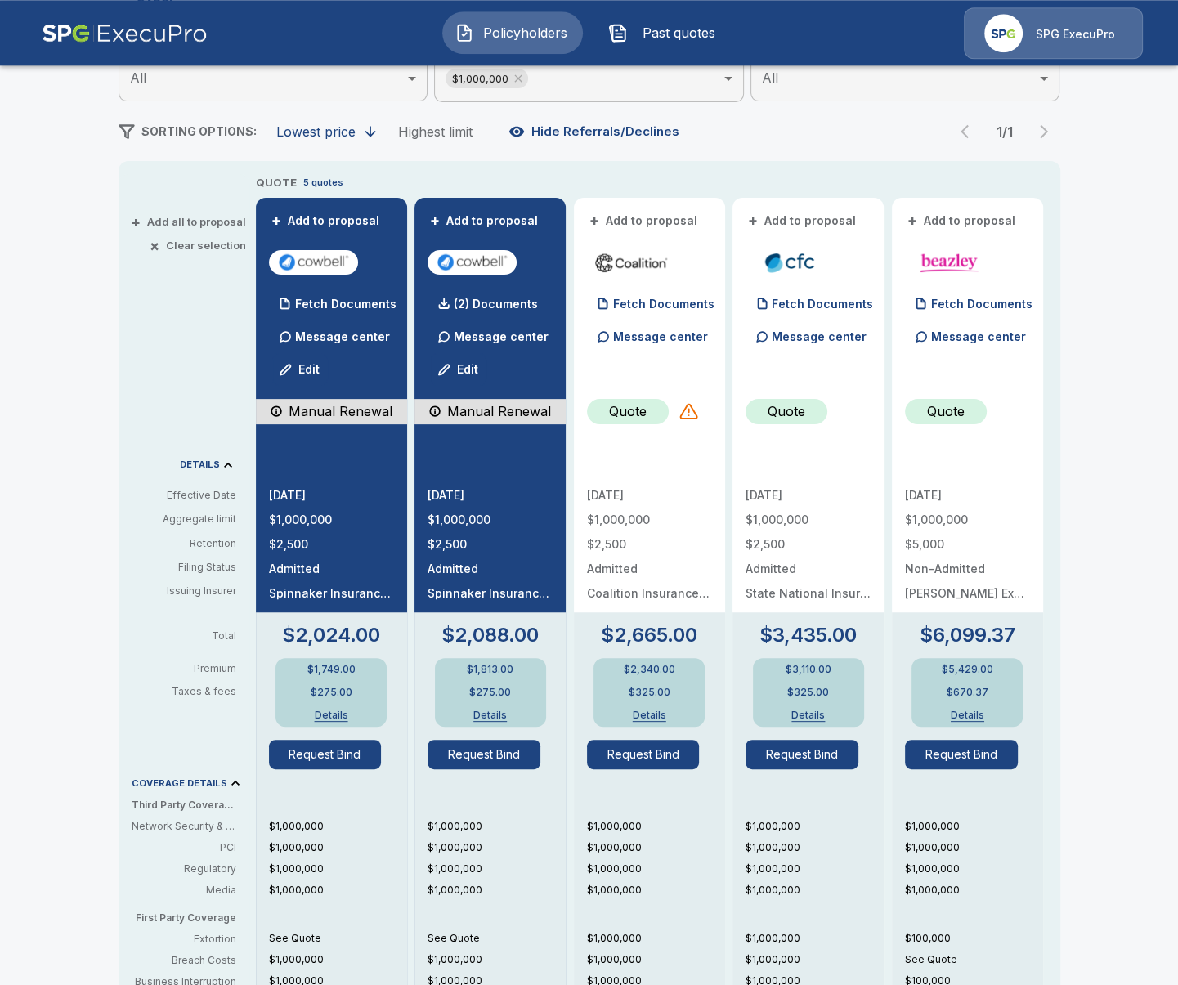
click at [125, 618] on div "+ Add all to proposal × Clear selection DETAILS Effective Date Aggregate limit …" at bounding box center [184, 725] width 131 height 1102
click at [691, 410] on div at bounding box center [689, 411] width 20 height 20
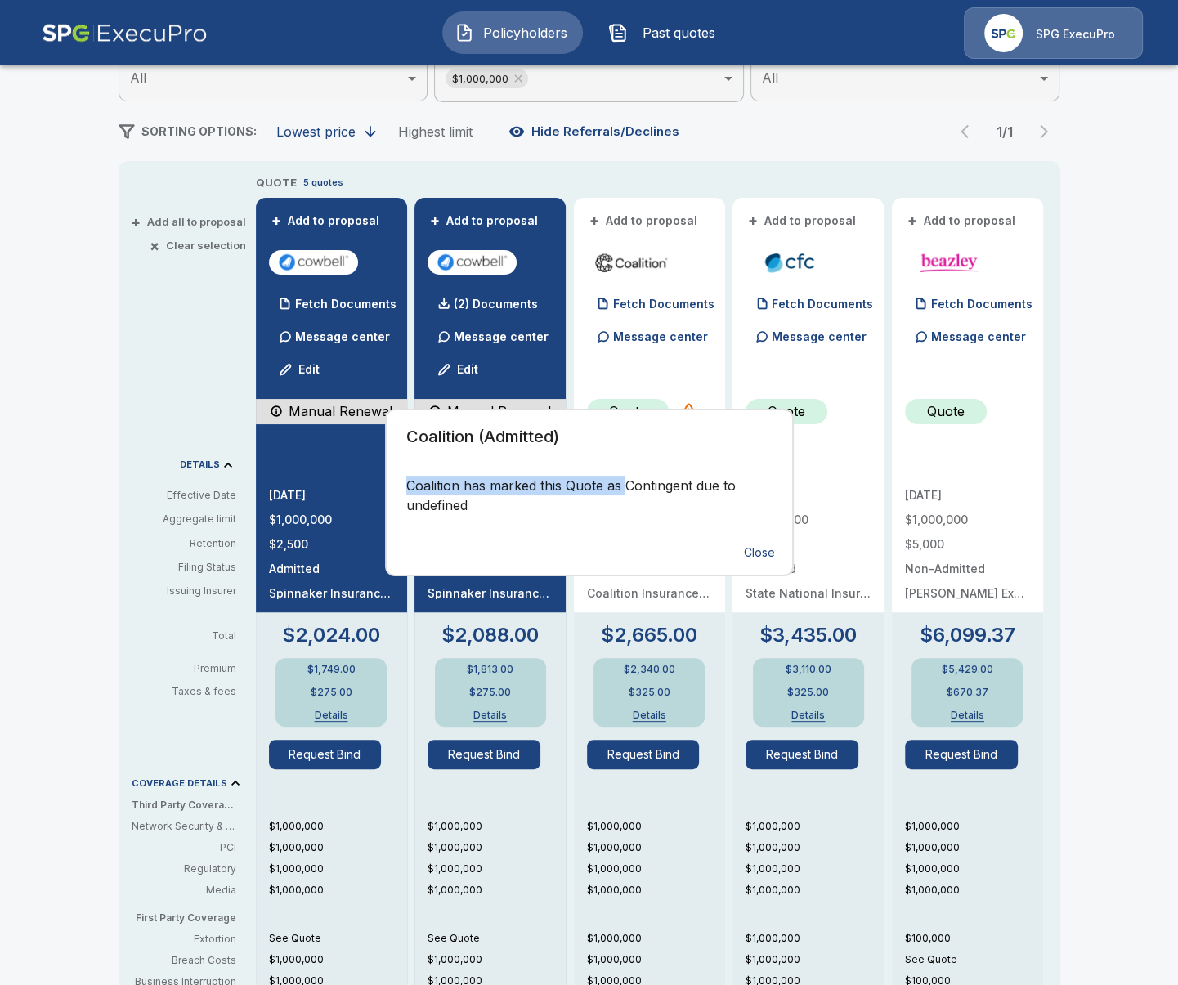
drag, startPoint x: 623, startPoint y: 489, endPoint x: 424, endPoint y: 469, distance: 199.7
click at [424, 476] on div "Coalition has marked this Quote as Contingent due to undefined" at bounding box center [590, 504] width 406 height 56
click at [515, 509] on p "Coalition has marked this Quote as Contingent due to undefined" at bounding box center [589, 495] width 366 height 39
drag, startPoint x: 464, startPoint y: 501, endPoint x: 435, endPoint y: 502, distance: 28.6
click at [435, 502] on p "Coalition has marked this Quote as Contingent due to undefined" at bounding box center [589, 495] width 366 height 39
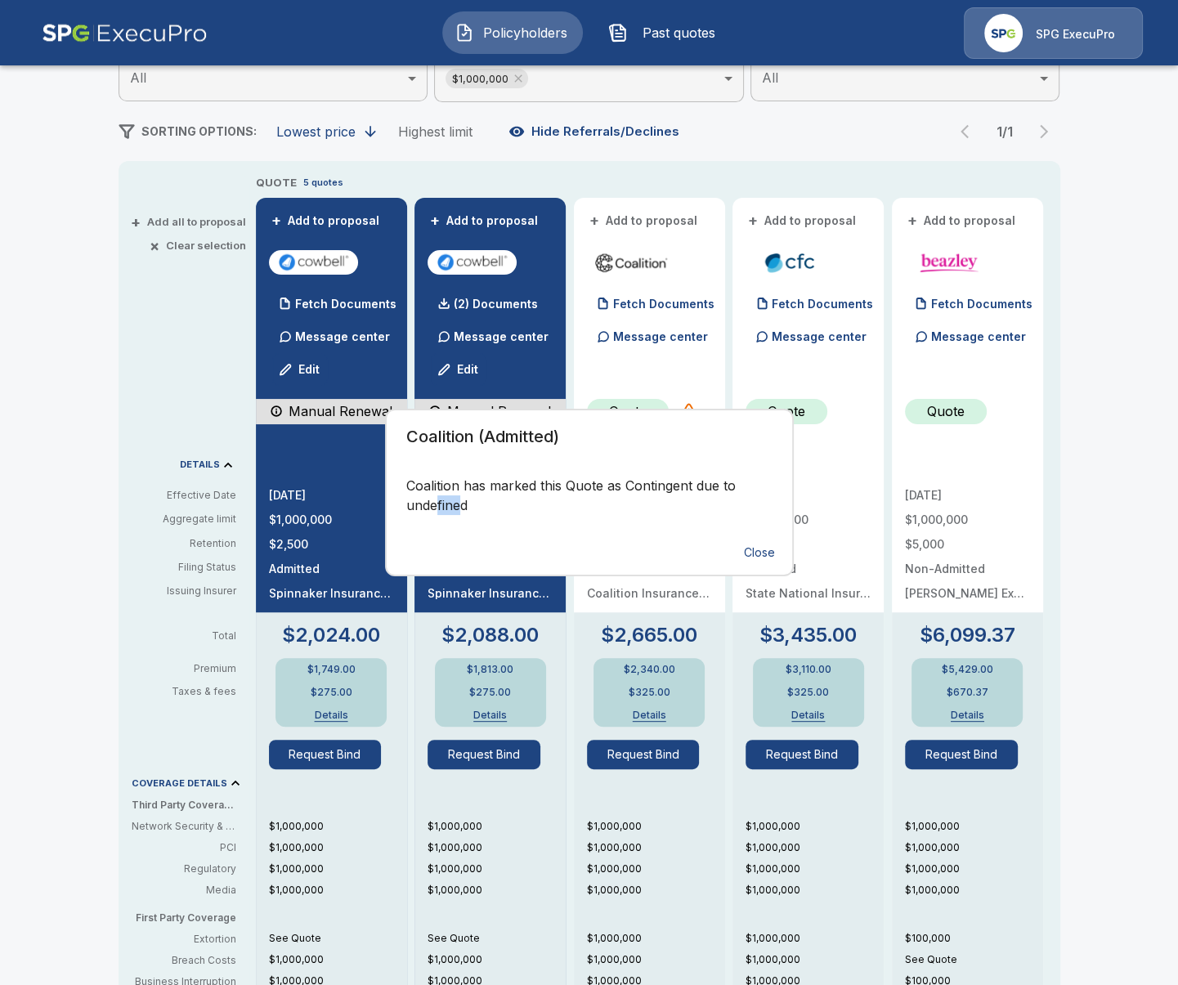
click at [462, 508] on p "Coalition has marked this Quote as Contingent due to undefined" at bounding box center [589, 495] width 366 height 39
click at [152, 466] on div "Coalition (Admitted) Coalition has marked this Quote as Contingent due to undef…" at bounding box center [589, 492] width 1178 height 985
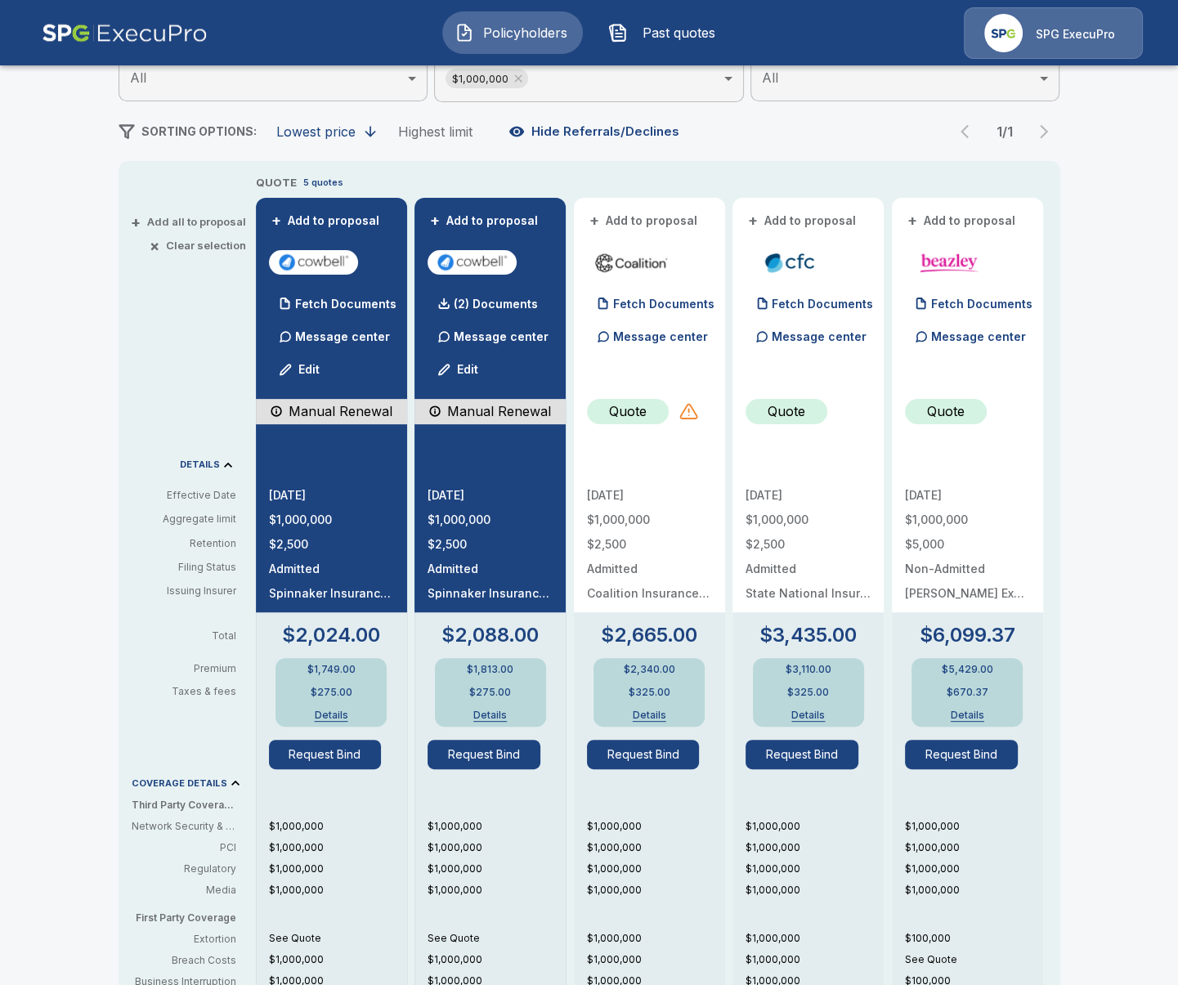
click at [682, 415] on div at bounding box center [689, 411] width 20 height 20
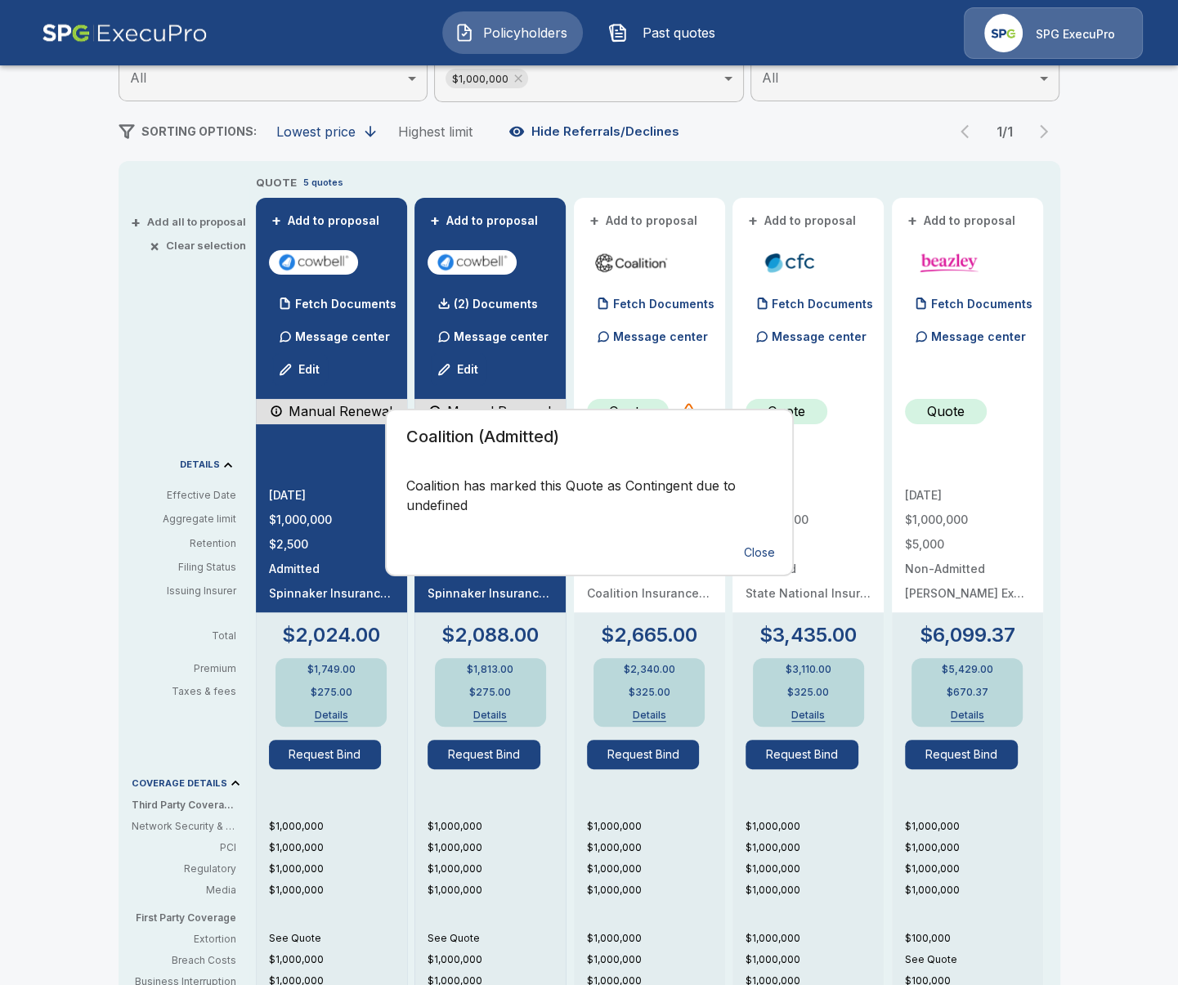
click at [139, 454] on div "Coalition (Admitted) Coalition has marked this Quote as Contingent due to undef…" at bounding box center [589, 492] width 1178 height 985
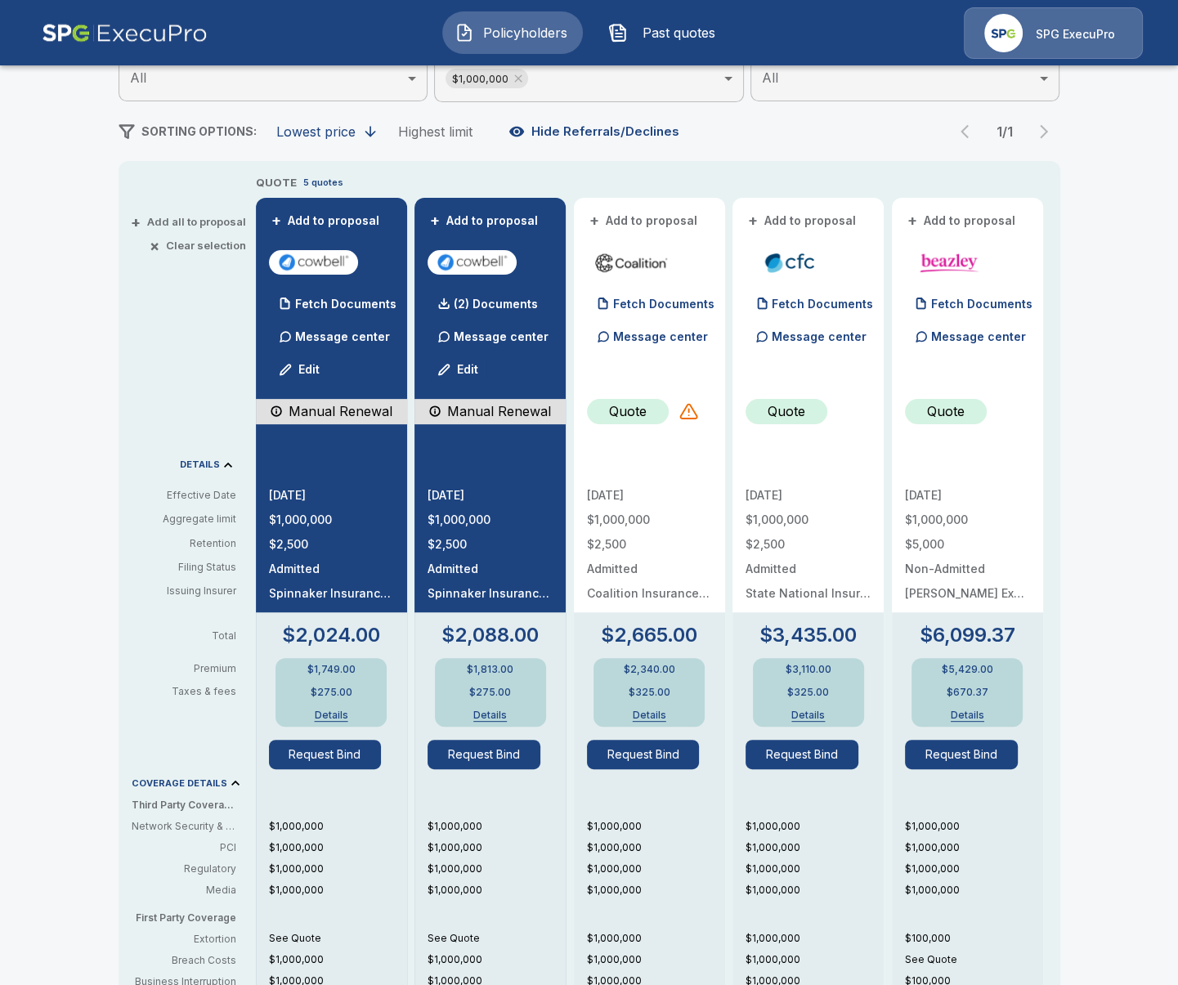
click at [636, 417] on p "Quote" at bounding box center [628, 411] width 38 height 20
click at [682, 415] on div at bounding box center [689, 411] width 20 height 20
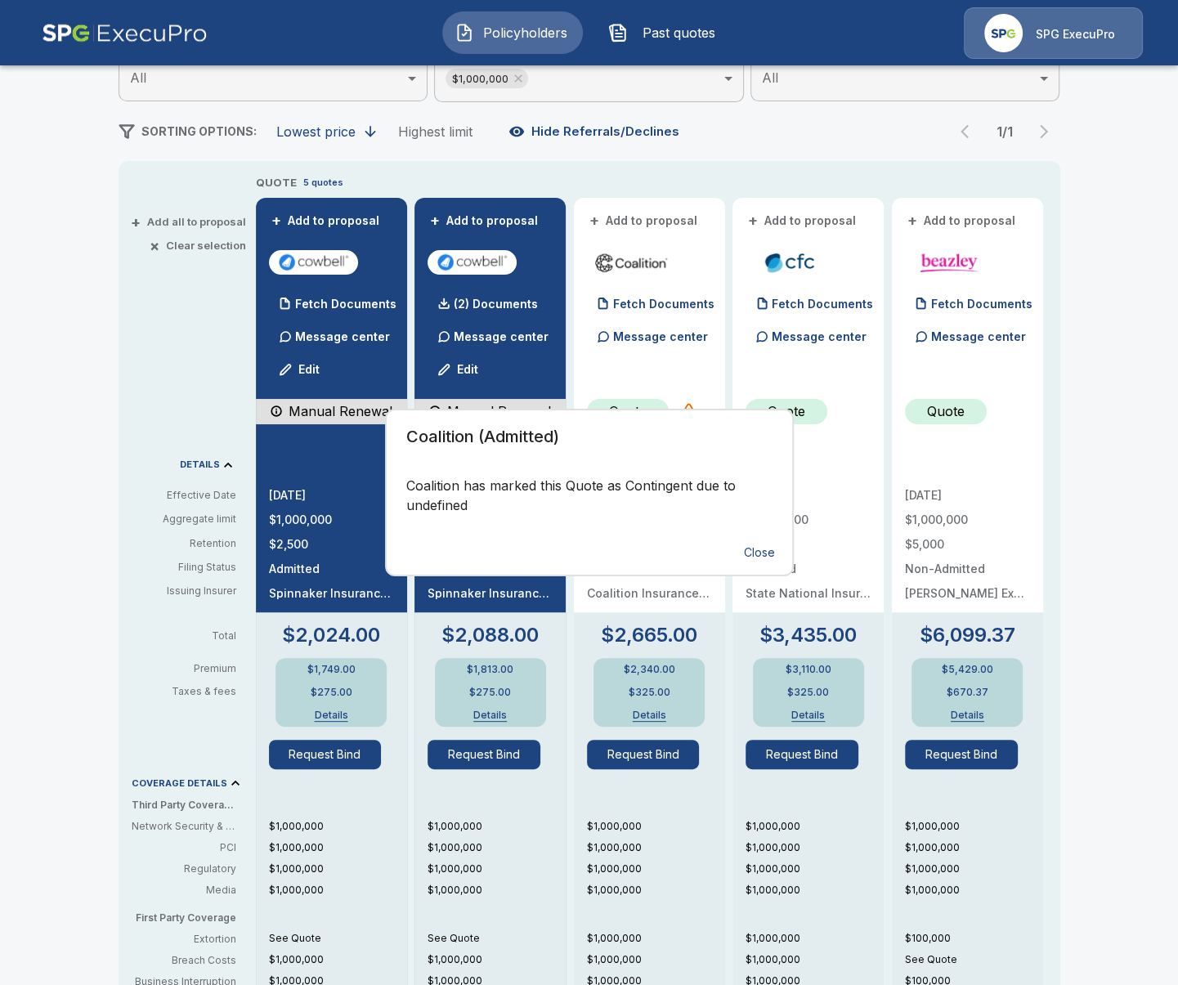
click at [647, 402] on div "Coalition (Admitted) Coalition has marked this Quote as Contingent due to undef…" at bounding box center [589, 492] width 1178 height 985
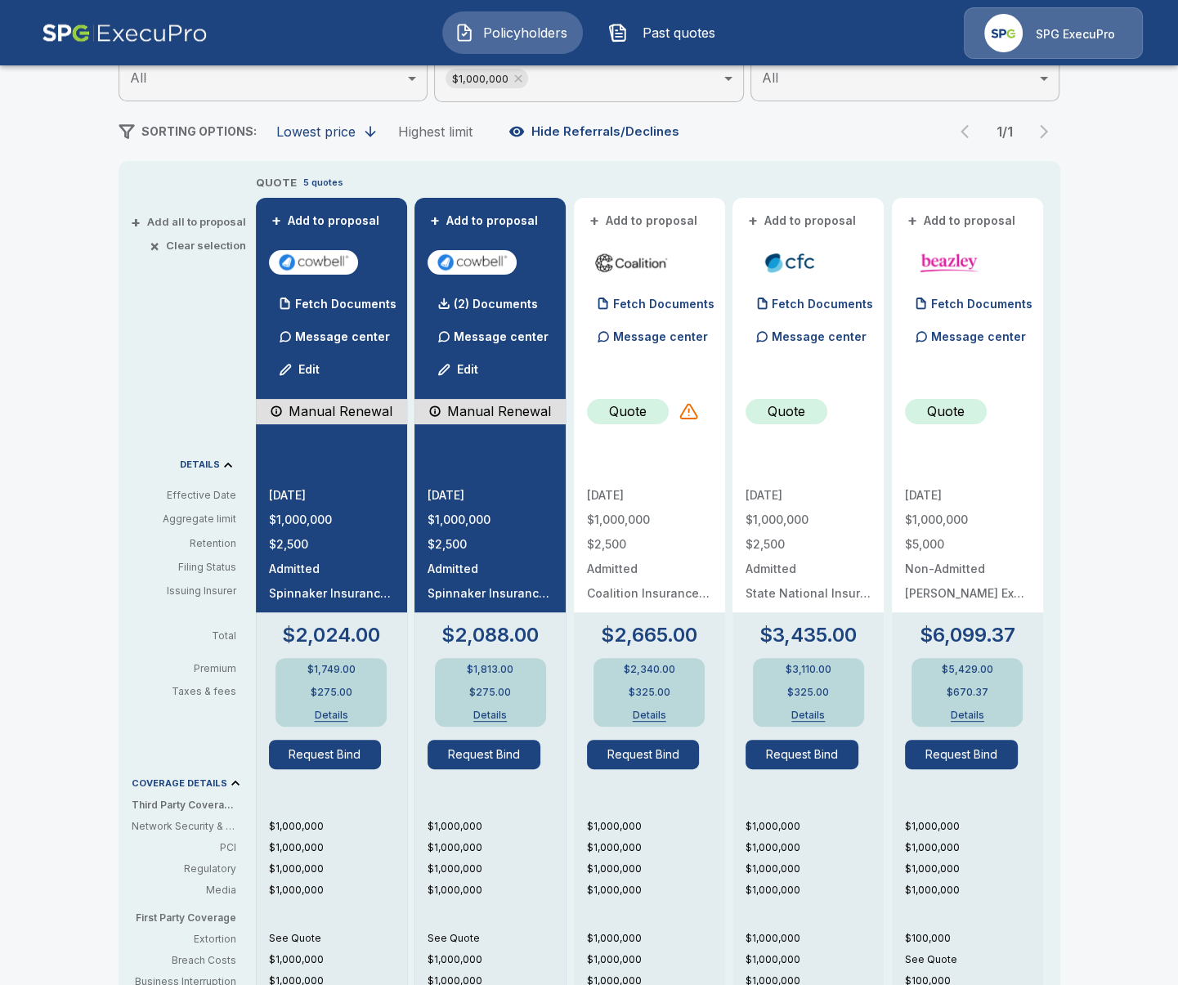
click at [643, 410] on p "Quote" at bounding box center [628, 411] width 38 height 20
click at [649, 415] on div "Quote" at bounding box center [628, 411] width 82 height 25
click at [643, 416] on p "Quote" at bounding box center [628, 411] width 38 height 20
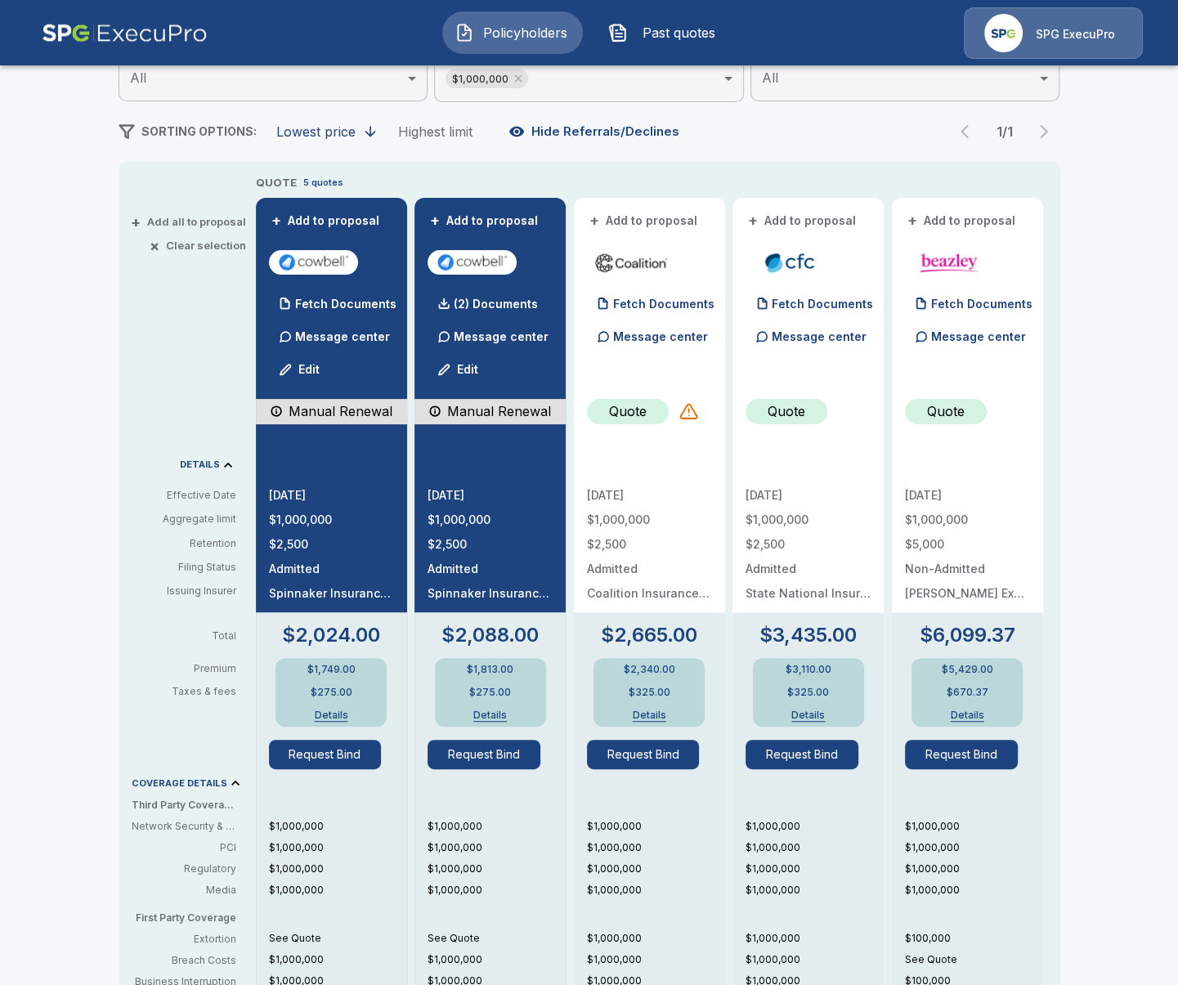
click at [677, 437] on div "Quote" at bounding box center [649, 418] width 125 height 38
click at [687, 417] on div at bounding box center [689, 411] width 20 height 20
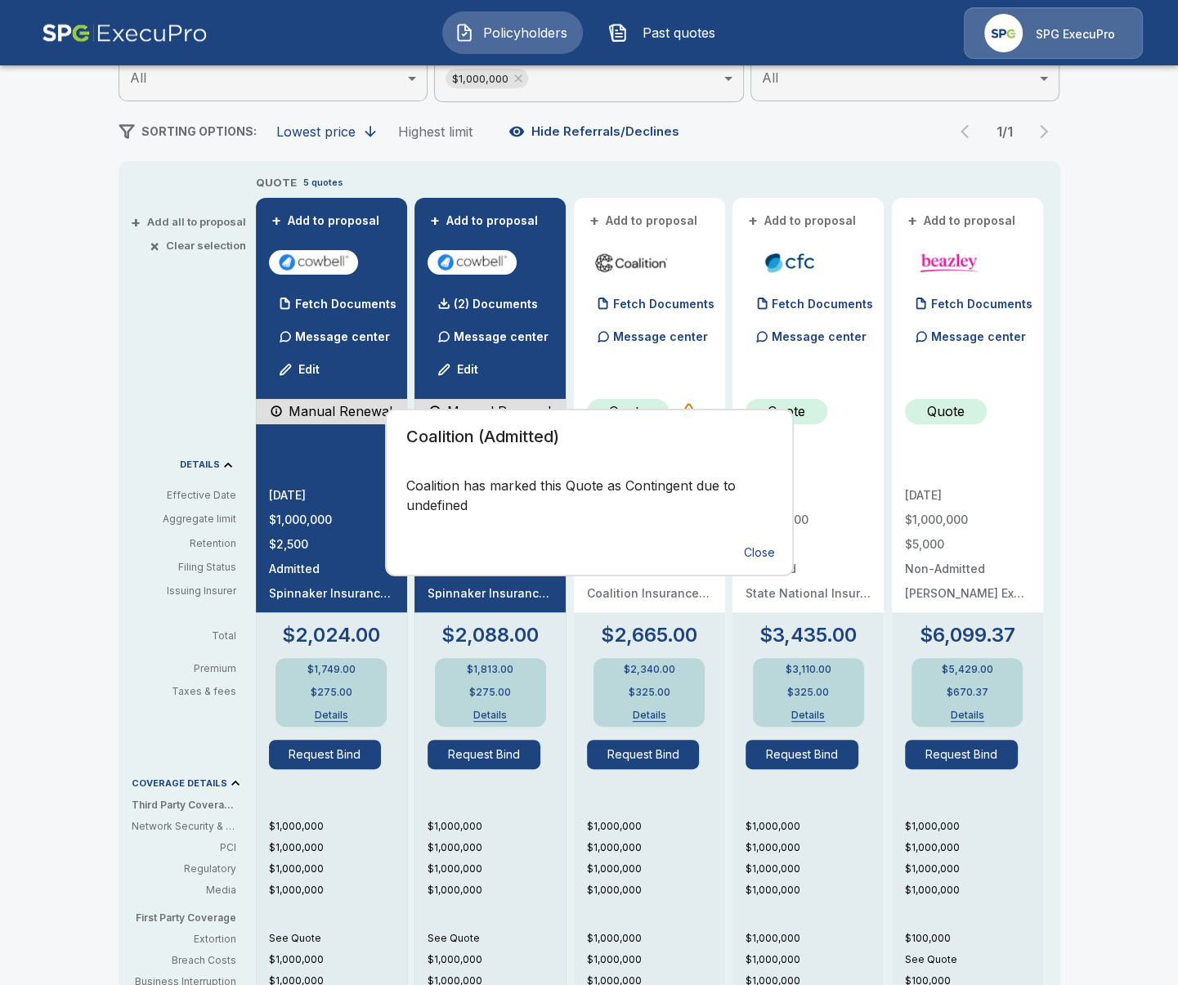
click at [756, 549] on button "Close" at bounding box center [759, 553] width 52 height 30
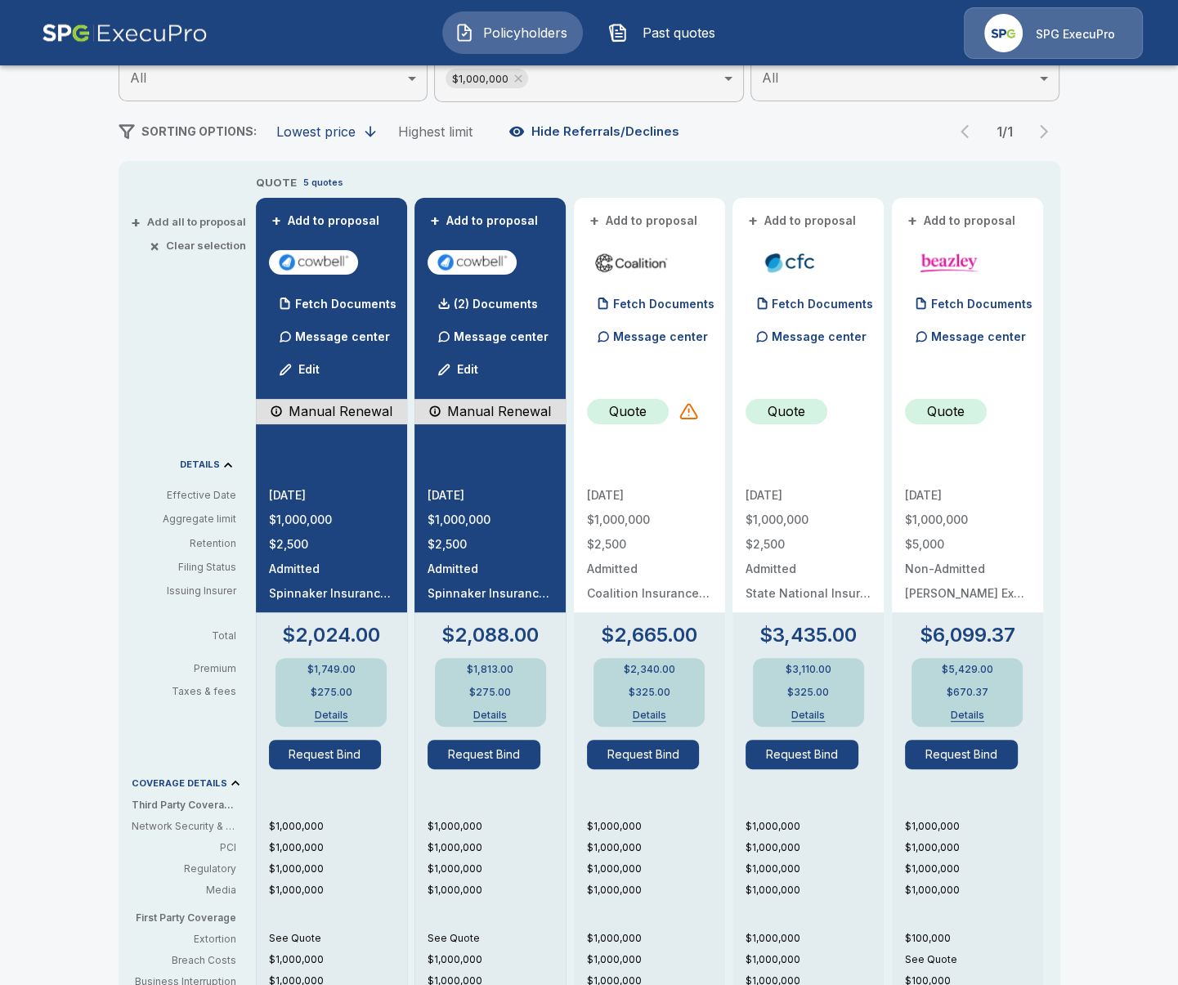
drag, startPoint x: 219, startPoint y: 446, endPoint x: 231, endPoint y: 432, distance: 19.2
click at [219, 446] on div "+ Add all to proposal × Clear selection DETAILS Effective Date Aggregate limit …" at bounding box center [184, 725] width 131 height 1102
click at [685, 417] on div at bounding box center [689, 411] width 20 height 20
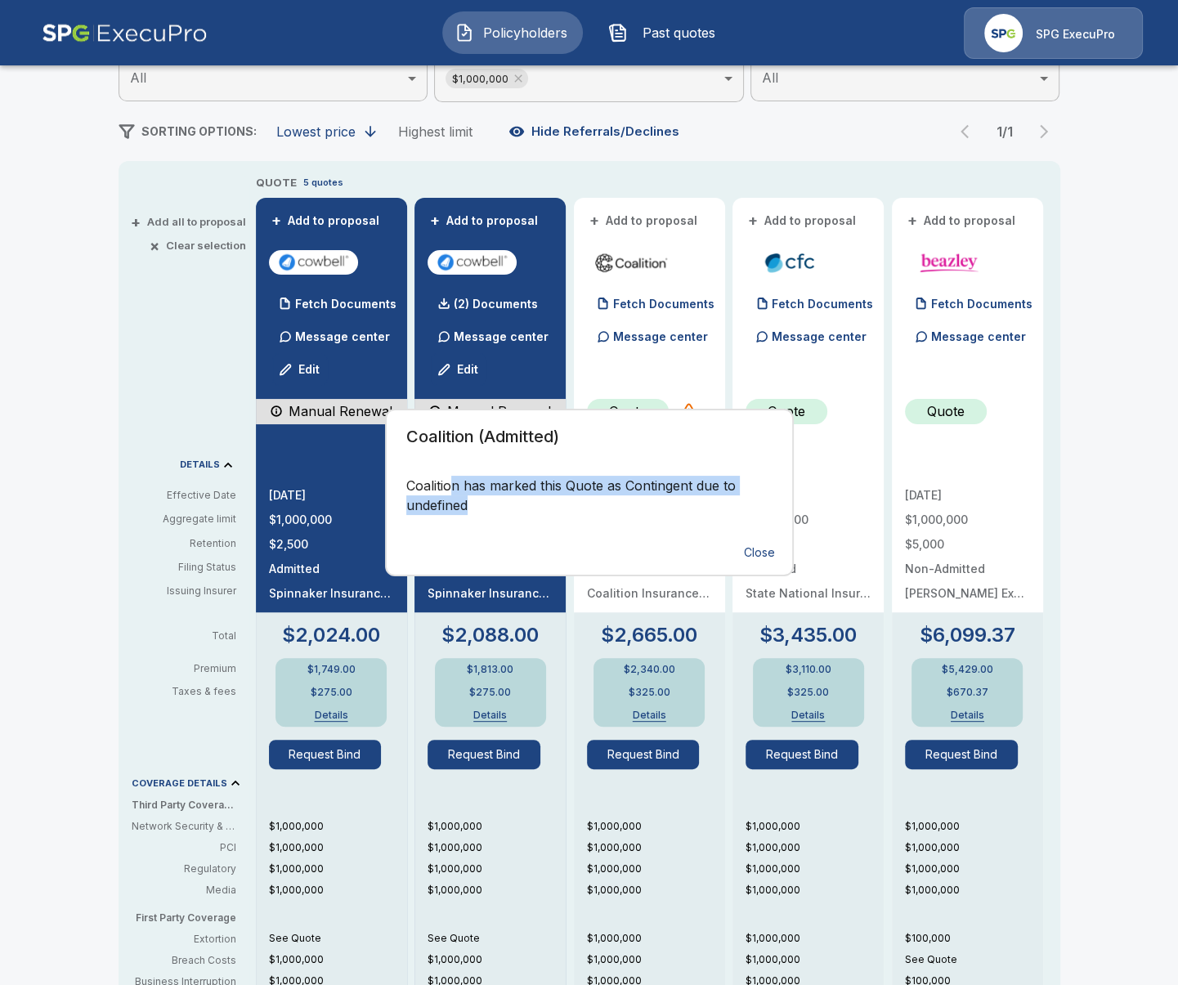
drag, startPoint x: 545, startPoint y: 502, endPoint x: 450, endPoint y: 492, distance: 96.2
click at [450, 492] on p "Coalition has marked this Quote as Contingent due to undefined" at bounding box center [589, 495] width 366 height 39
click at [481, 496] on p "Coalition has marked this Quote as Contingent due to undefined" at bounding box center [589, 495] width 366 height 39
click at [497, 500] on p "Coalition has marked this Quote as Contingent due to undefined" at bounding box center [589, 495] width 366 height 39
click at [1082, 509] on div "Coalition (Admitted) Coalition has marked this Quote as Contingent due to undef…" at bounding box center [589, 492] width 1178 height 985
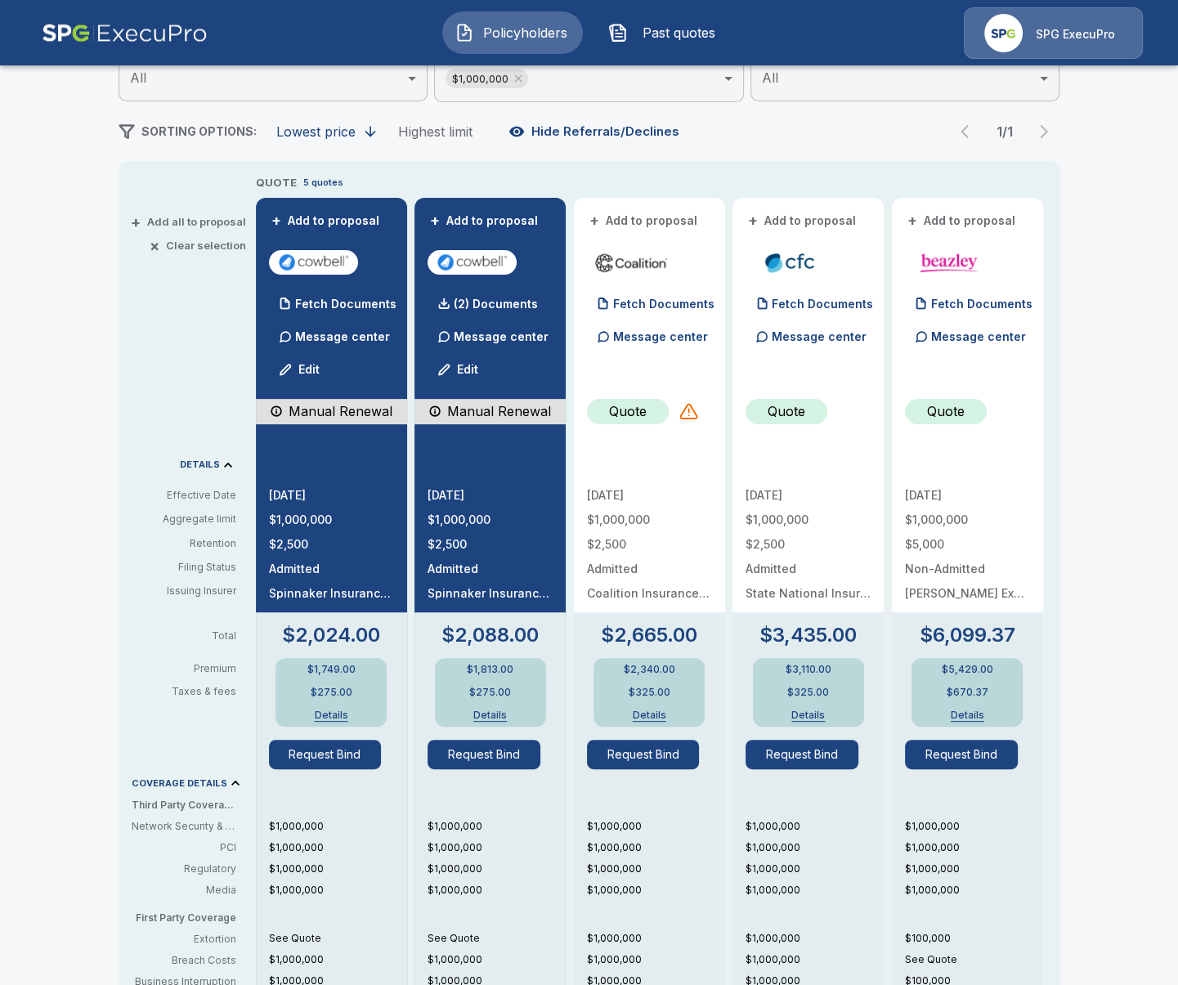
click at [137, 441] on div "+ Add all to proposal × Clear selection DETAILS Effective Date Aggregate limit …" at bounding box center [184, 725] width 131 height 1102
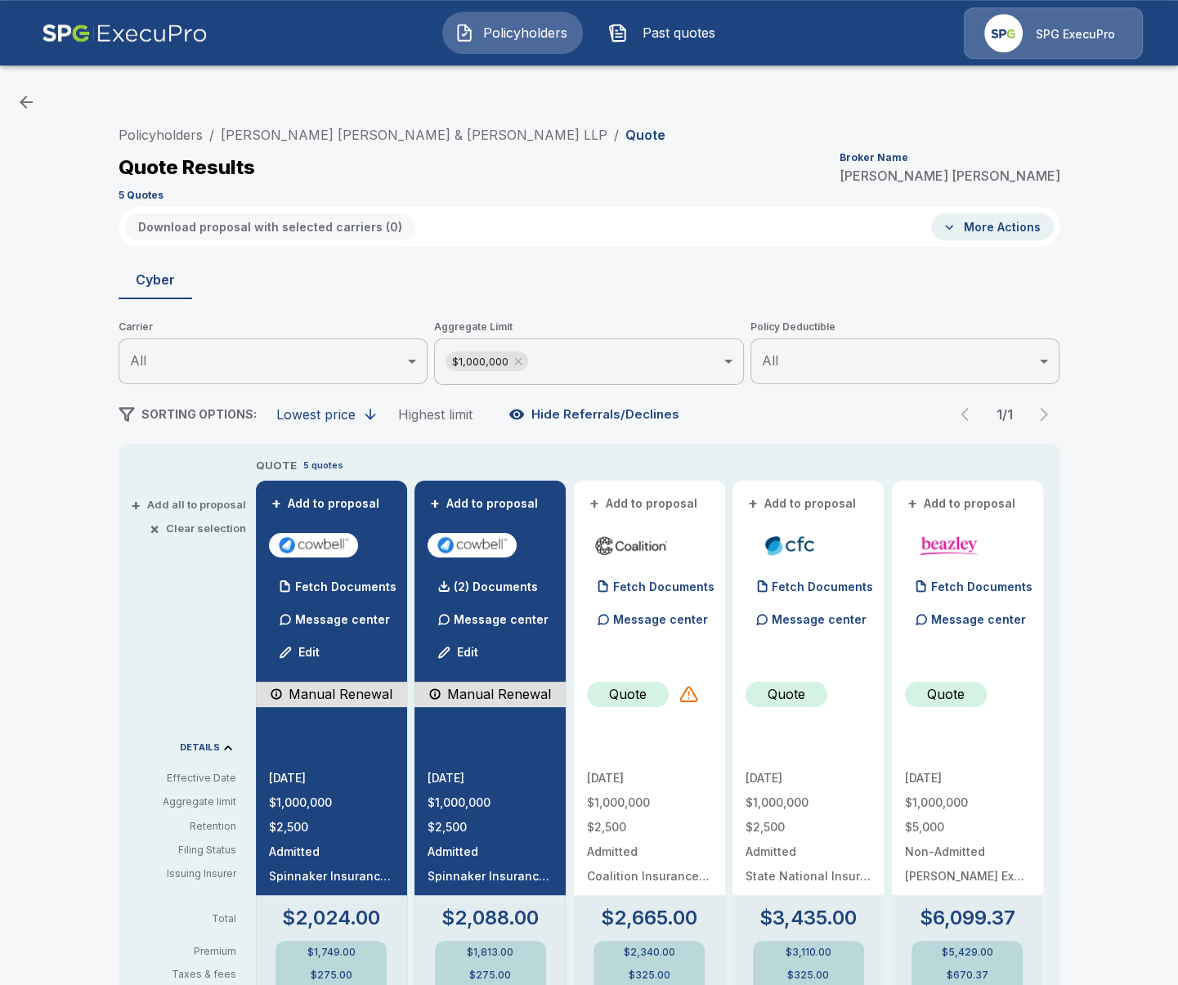
scroll to position [0, 0]
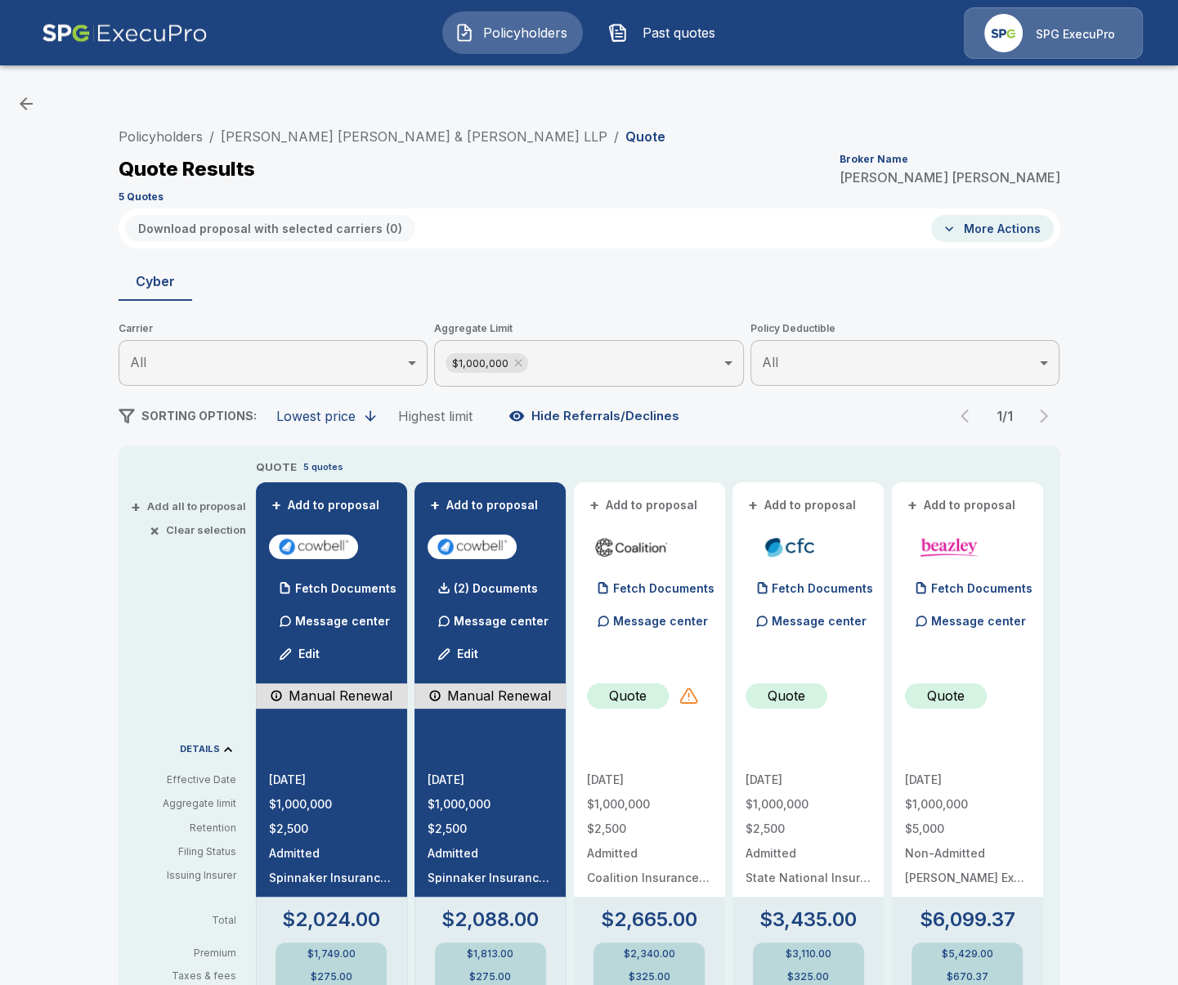
click at [695, 690] on div at bounding box center [689, 696] width 20 height 20
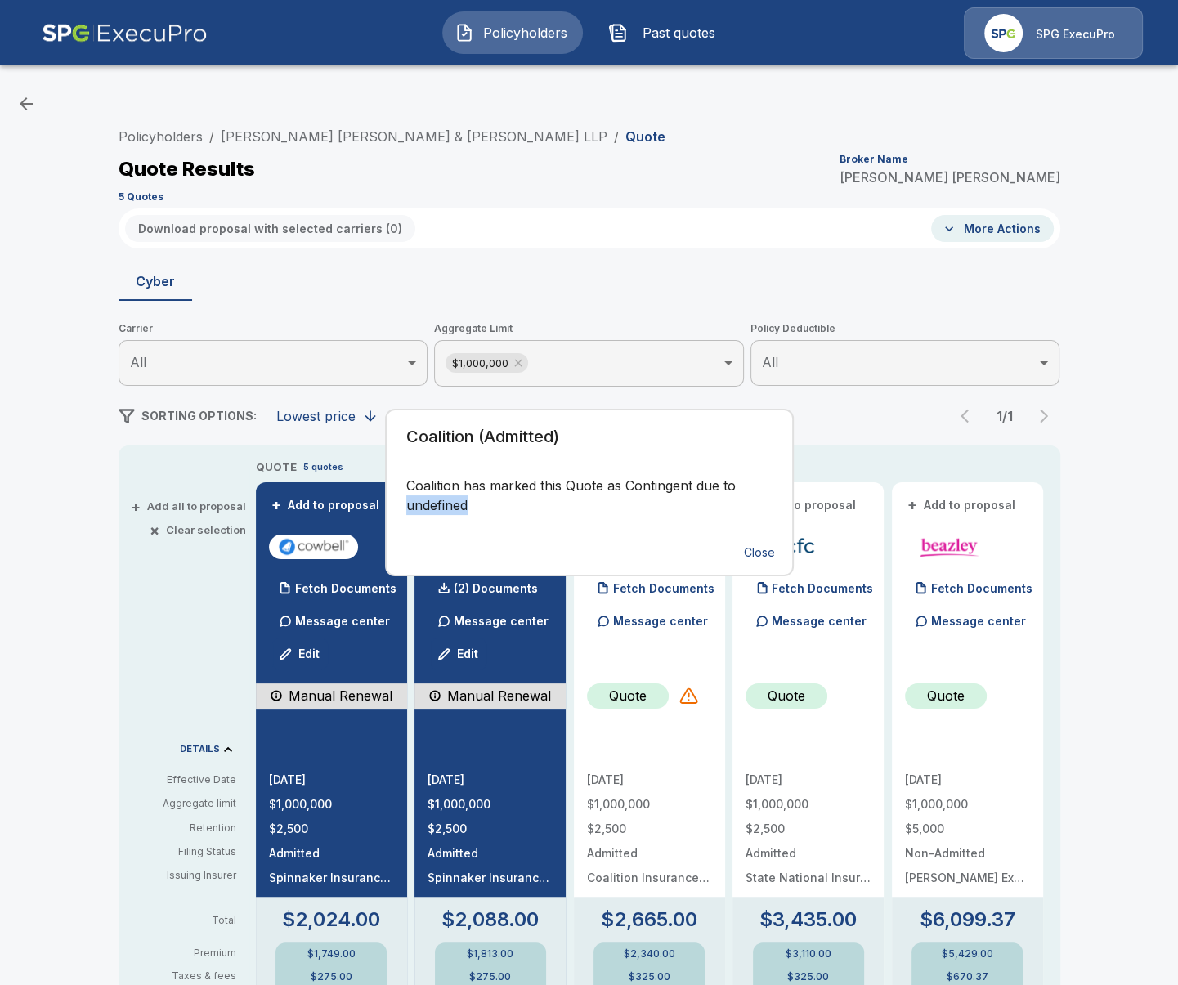
drag, startPoint x: 481, startPoint y: 514, endPoint x: 387, endPoint y: 504, distance: 94.6
click at [387, 504] on div "Coalition has marked this Quote as Contingent due to undefined" at bounding box center [590, 504] width 406 height 56
click at [430, 503] on p "Coalition has marked this Quote as Contingent due to undefined" at bounding box center [589, 495] width 366 height 39
click at [430, 502] on p "Coalition has marked this Quote as Contingent due to undefined" at bounding box center [589, 495] width 366 height 39
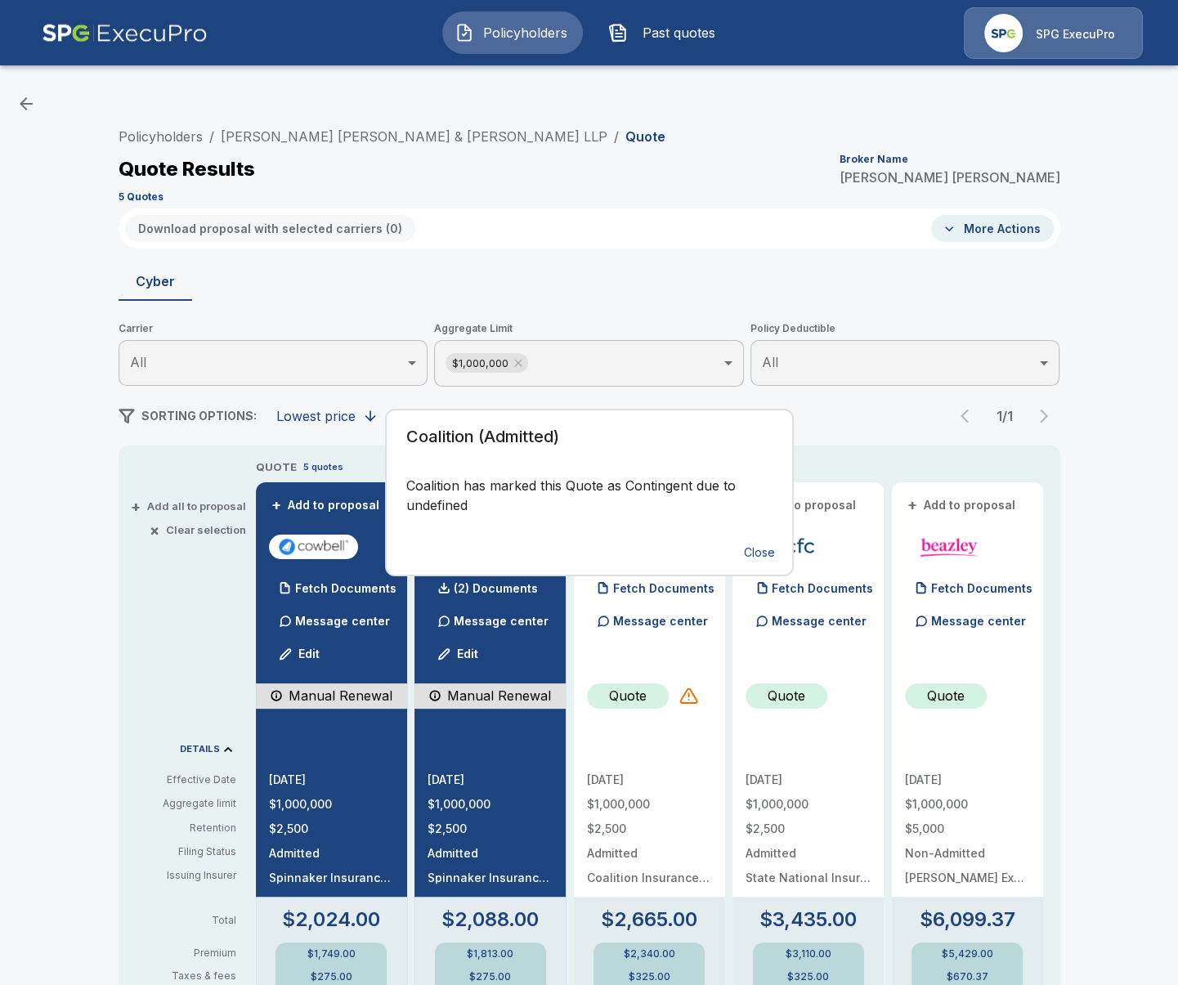
click at [491, 492] on p "Coalition has marked this Quote as Contingent due to undefined" at bounding box center [589, 495] width 366 height 39
click at [68, 510] on div "Coalition (Admitted) Coalition has marked this Quote as Contingent due to undef…" at bounding box center [589, 492] width 1178 height 985
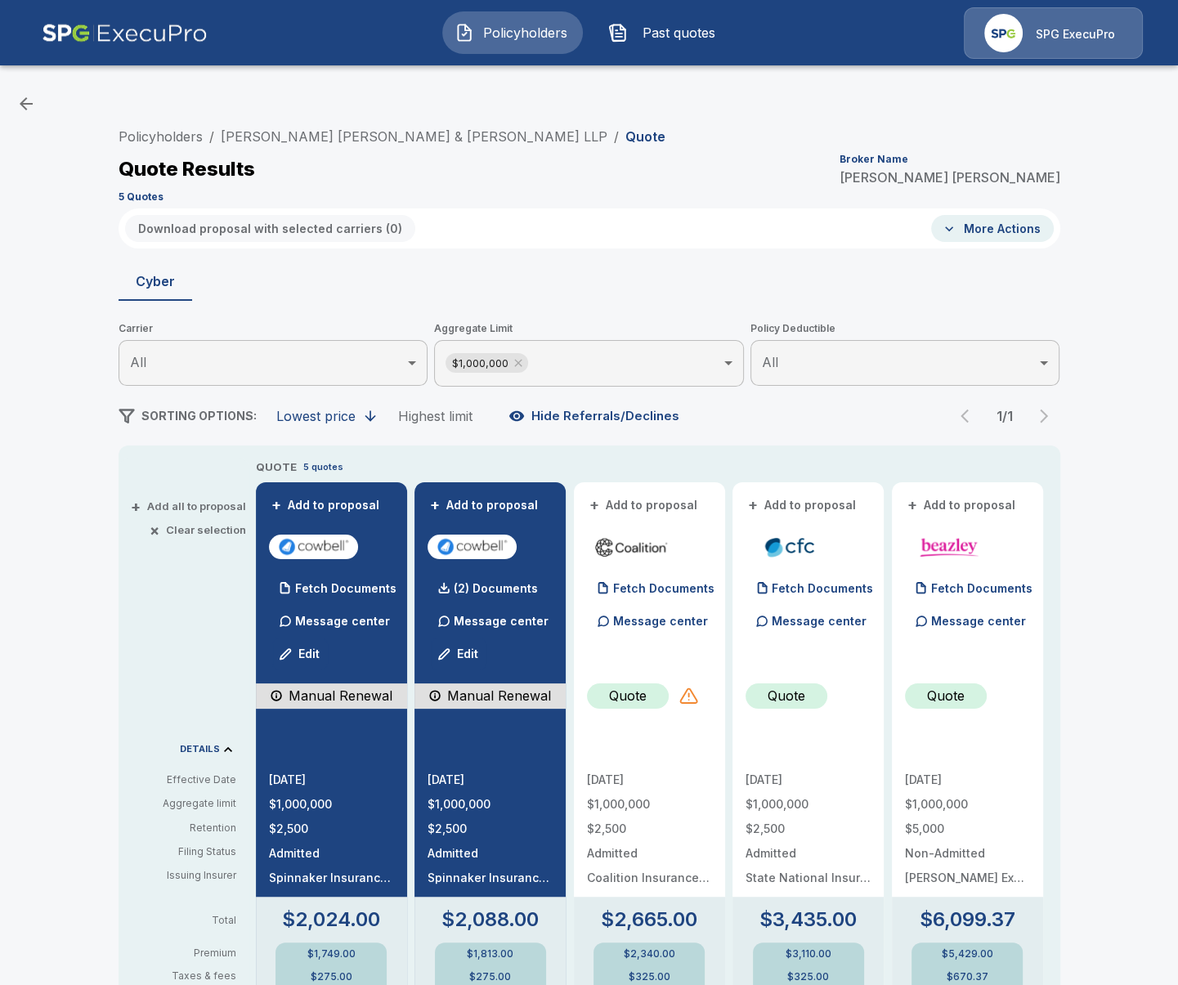
click at [685, 693] on div at bounding box center [689, 696] width 20 height 20
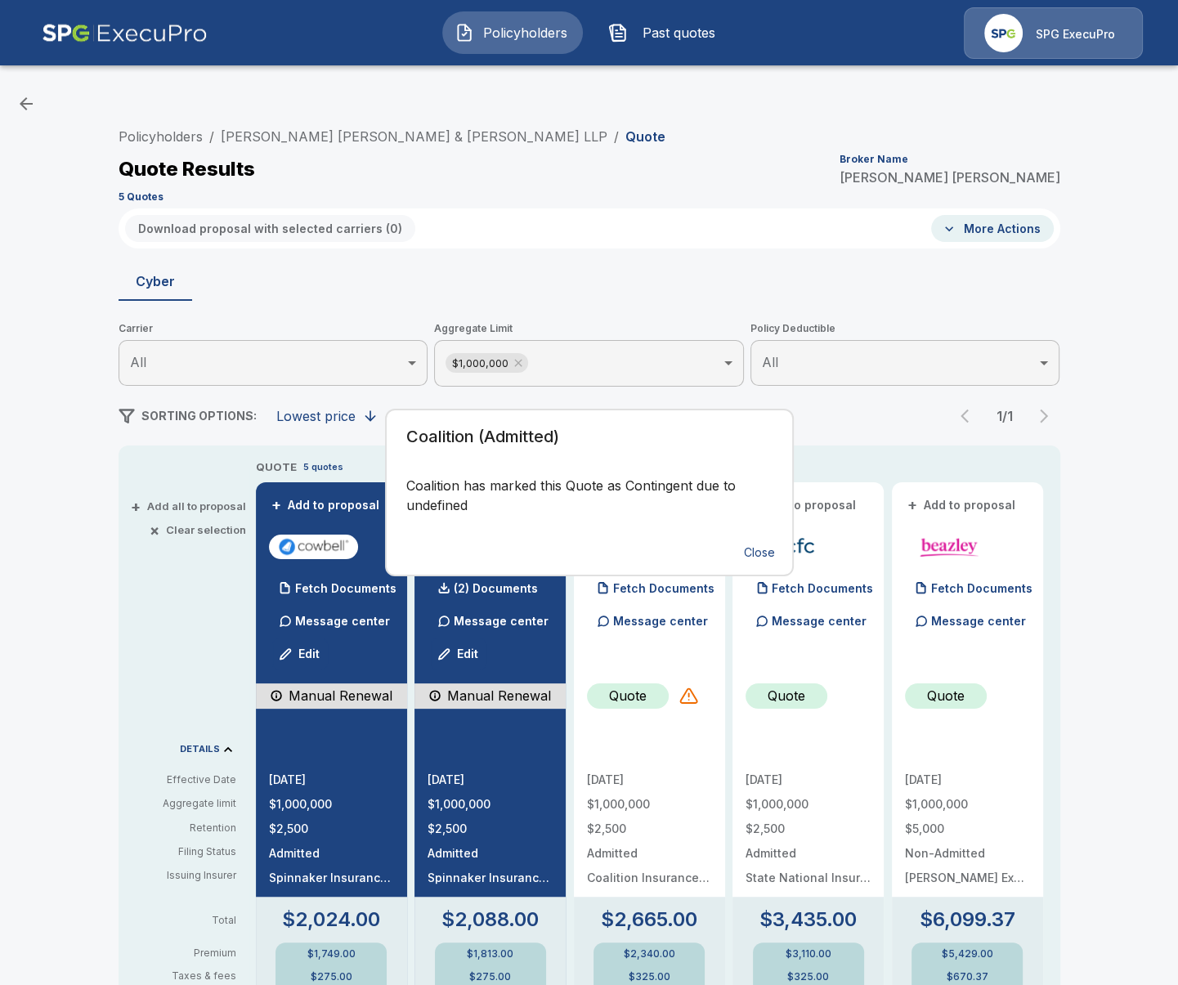
click at [90, 250] on div "Coalition (Admitted) Coalition has marked this Quote as Contingent due to undef…" at bounding box center [589, 492] width 1178 height 985
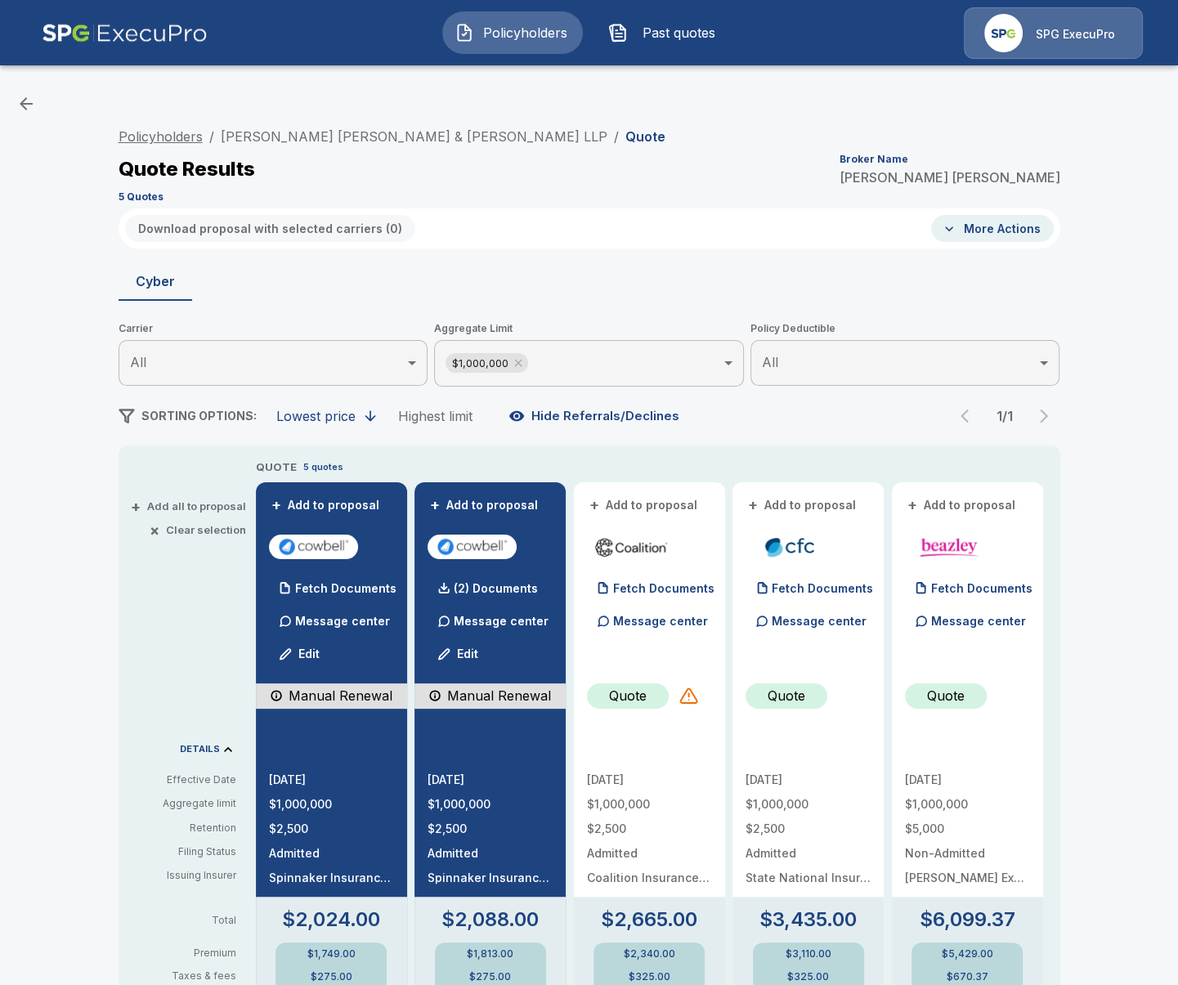
click at [173, 139] on link "Policyholders" at bounding box center [161, 136] width 84 height 16
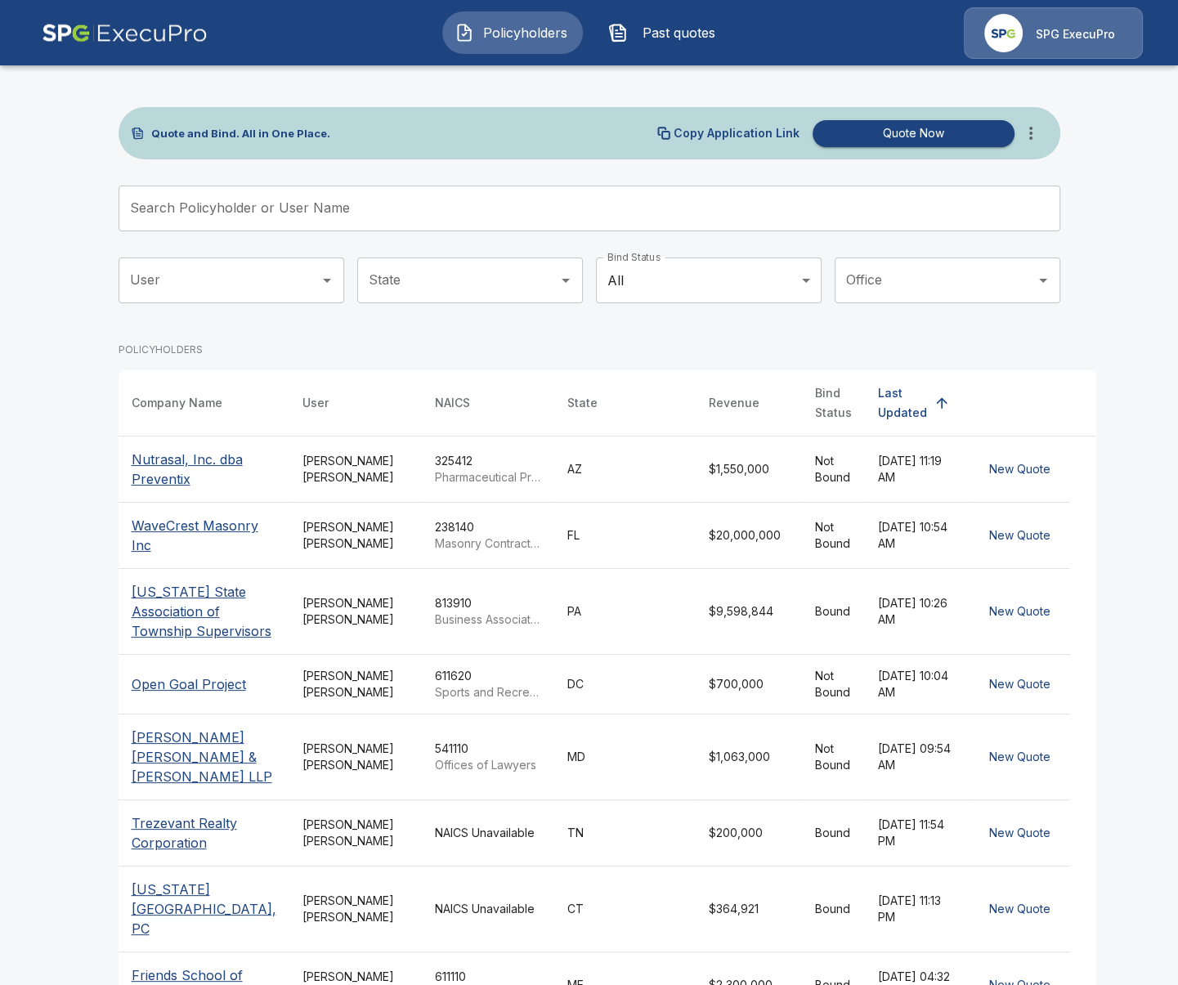
click at [491, 198] on input "Search Policyholder or User Name" at bounding box center [581, 209] width 924 height 46
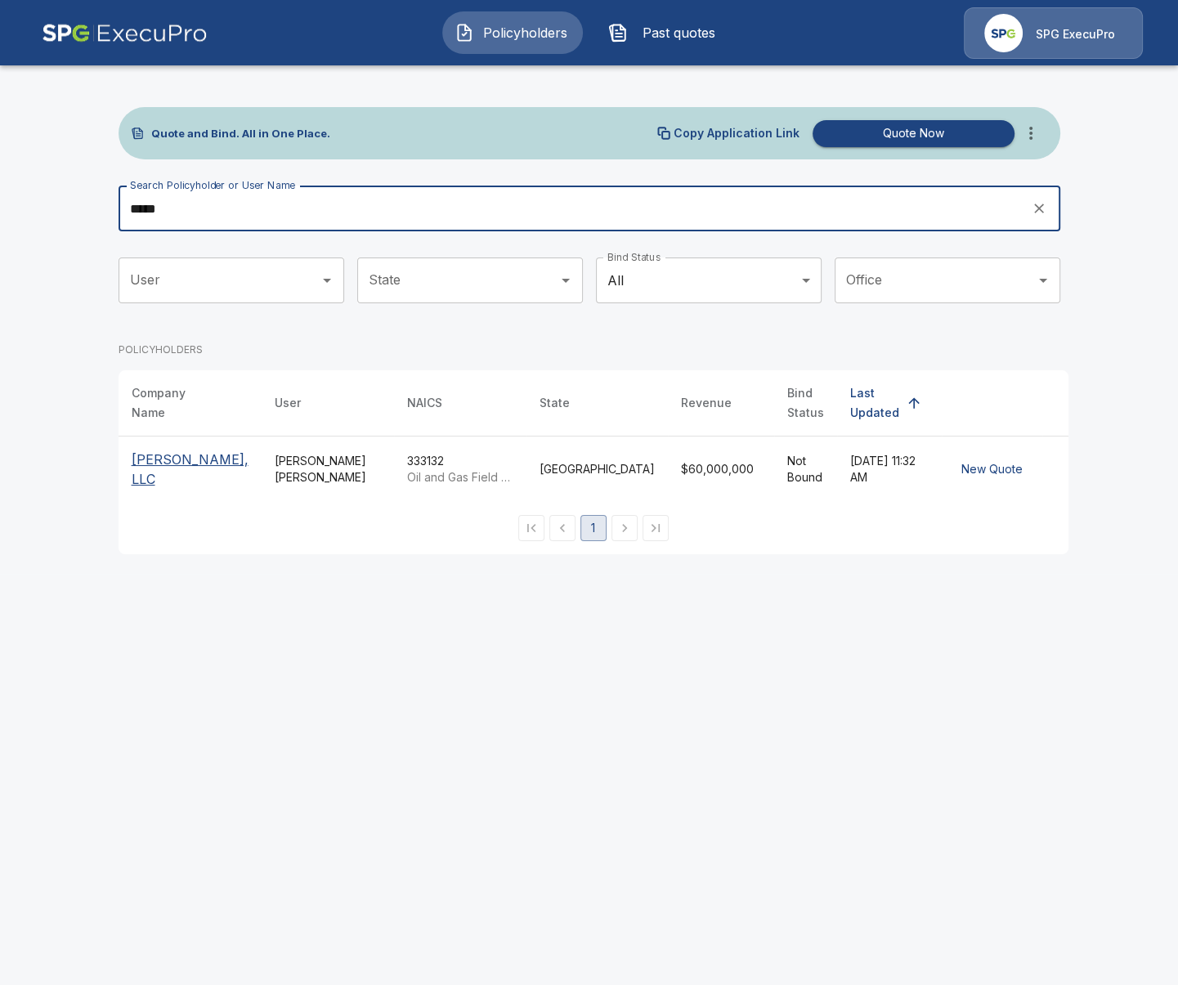
type input "*****"
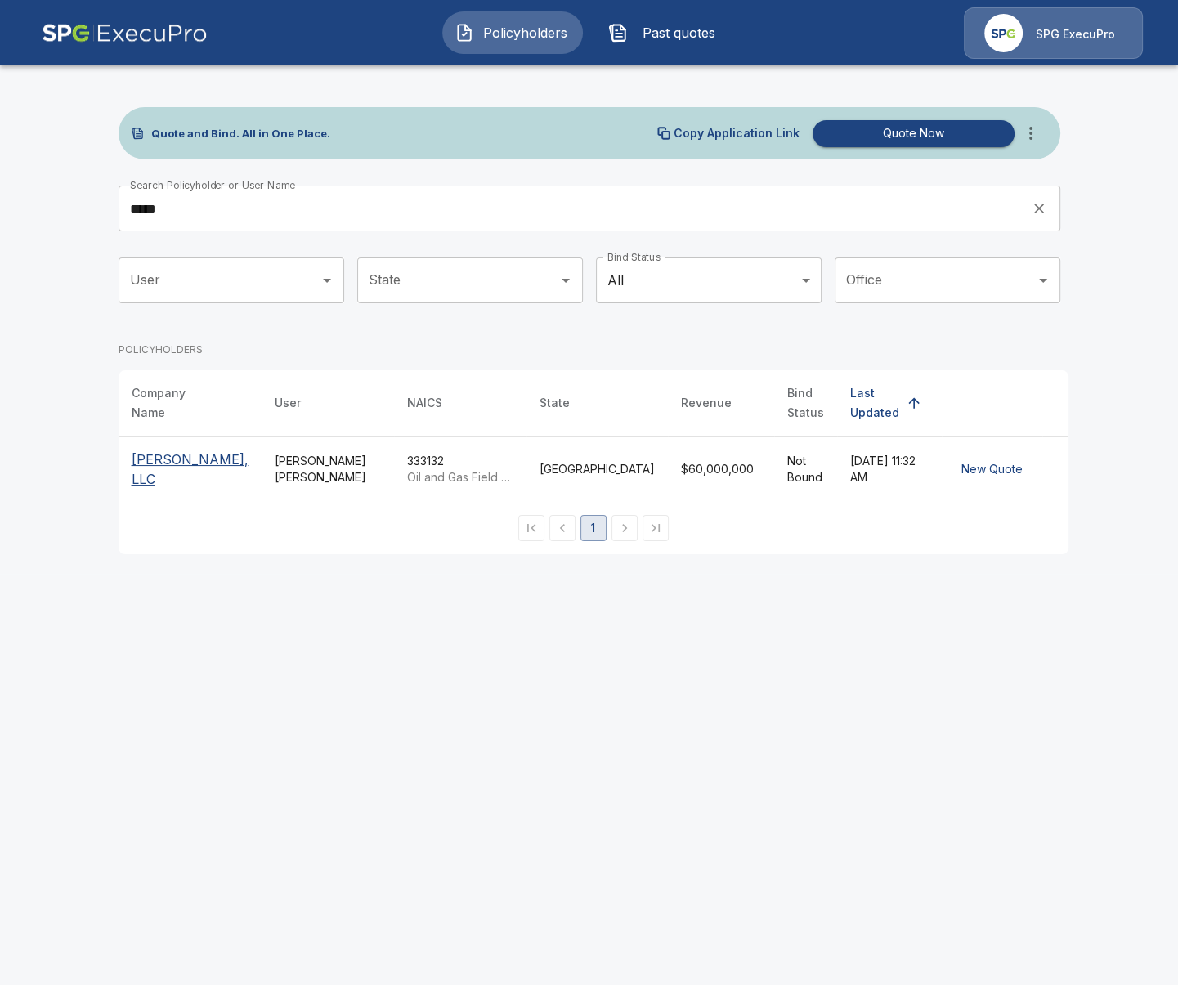
click at [149, 456] on p "[PERSON_NAME], LLC" at bounding box center [190, 469] width 117 height 39
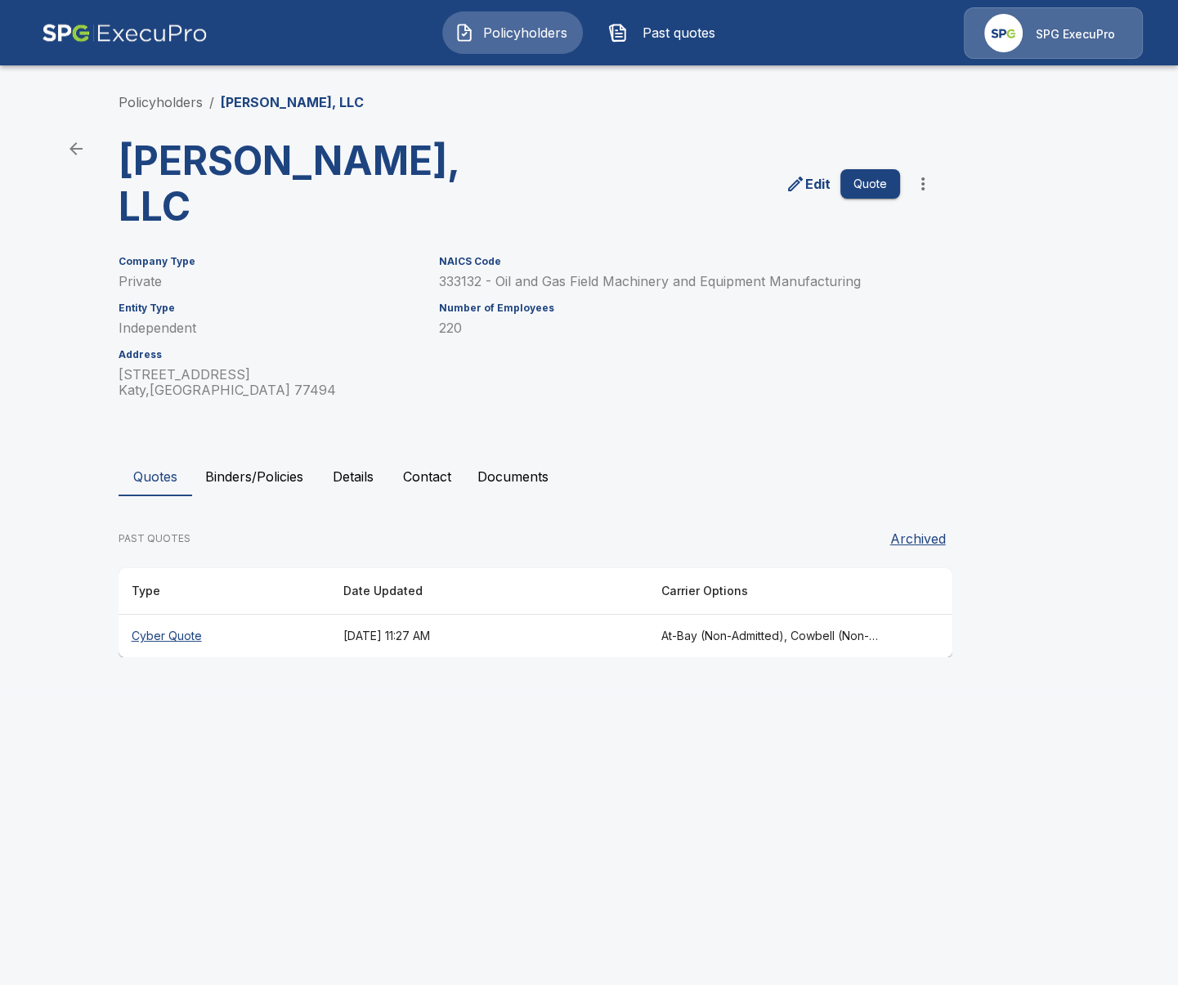
click at [401, 615] on th "[DATE] 11:27 AM" at bounding box center [489, 636] width 318 height 43
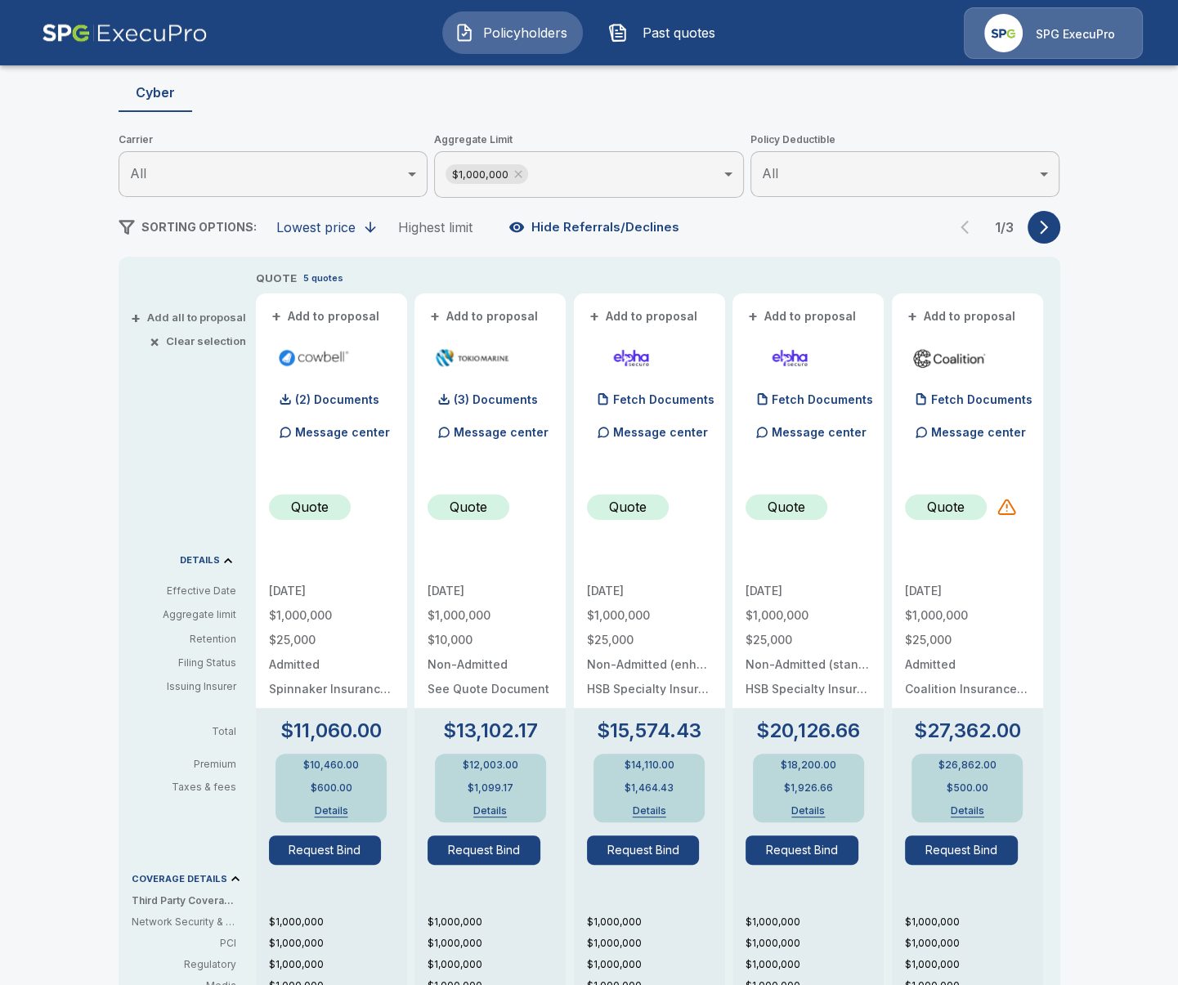
scroll to position [188, 0]
click at [1003, 509] on div at bounding box center [1008, 508] width 20 height 20
